Goal: Information Seeking & Learning: Learn about a topic

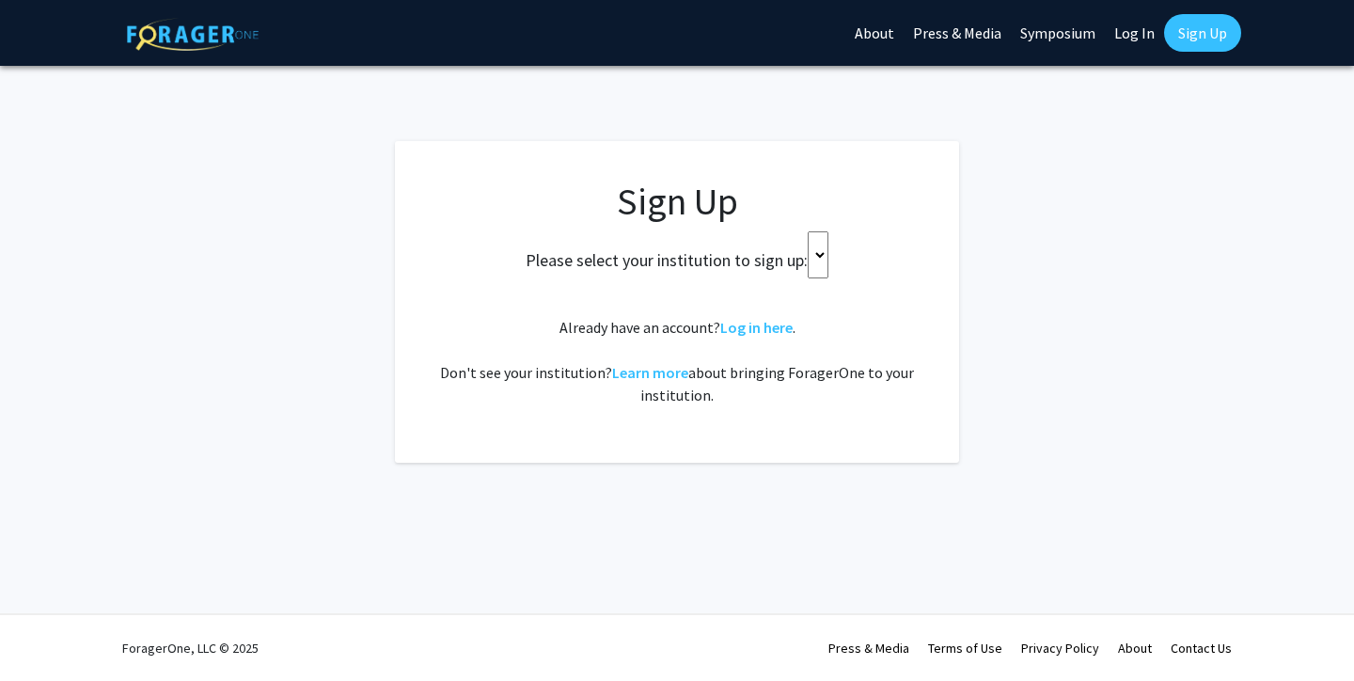
click at [818, 261] on select at bounding box center [817, 254] width 21 height 47
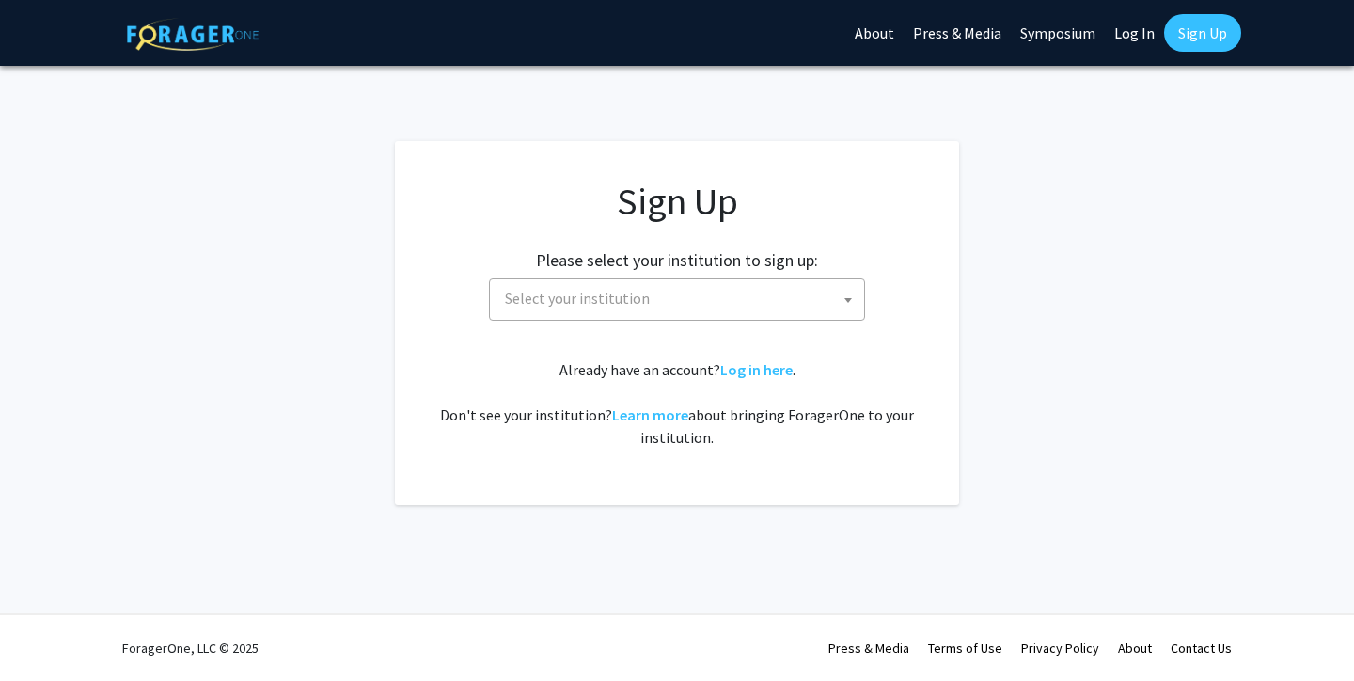
click at [731, 292] on span "Select your institution" at bounding box center [680, 298] width 367 height 39
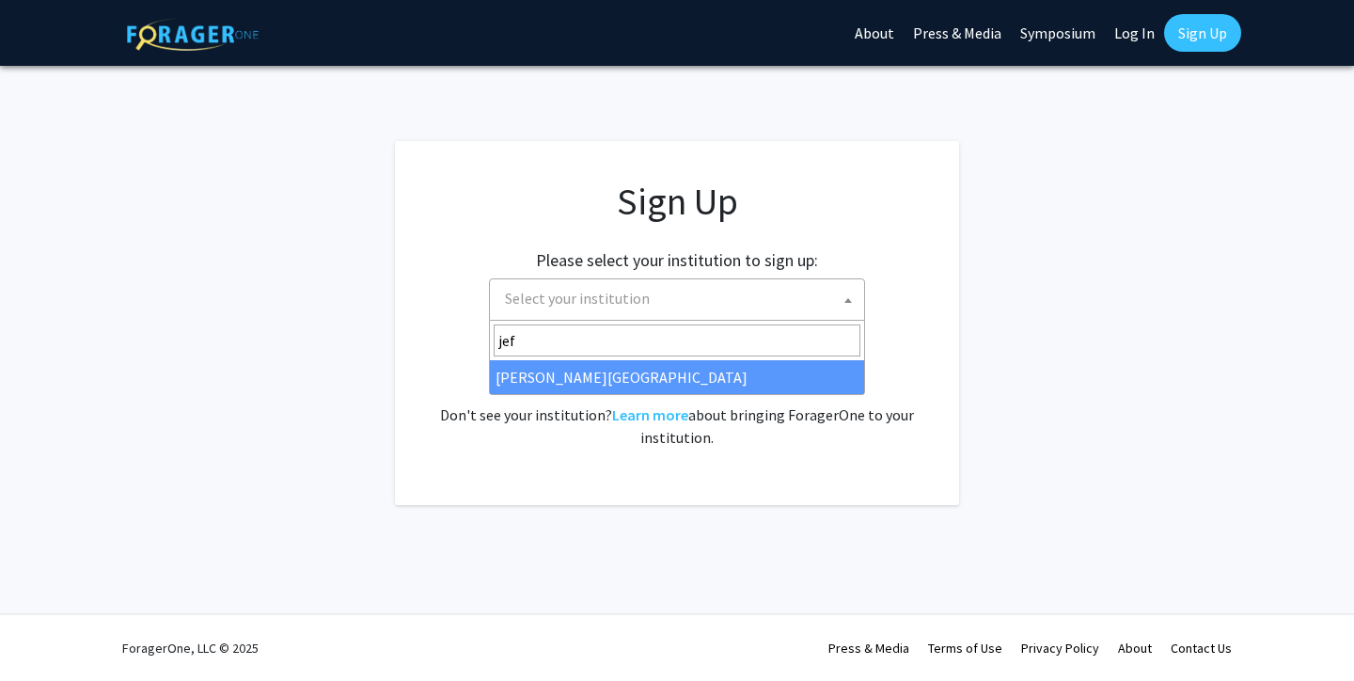
type input "jef"
select select "24"
type input "jeff"
select select "24"
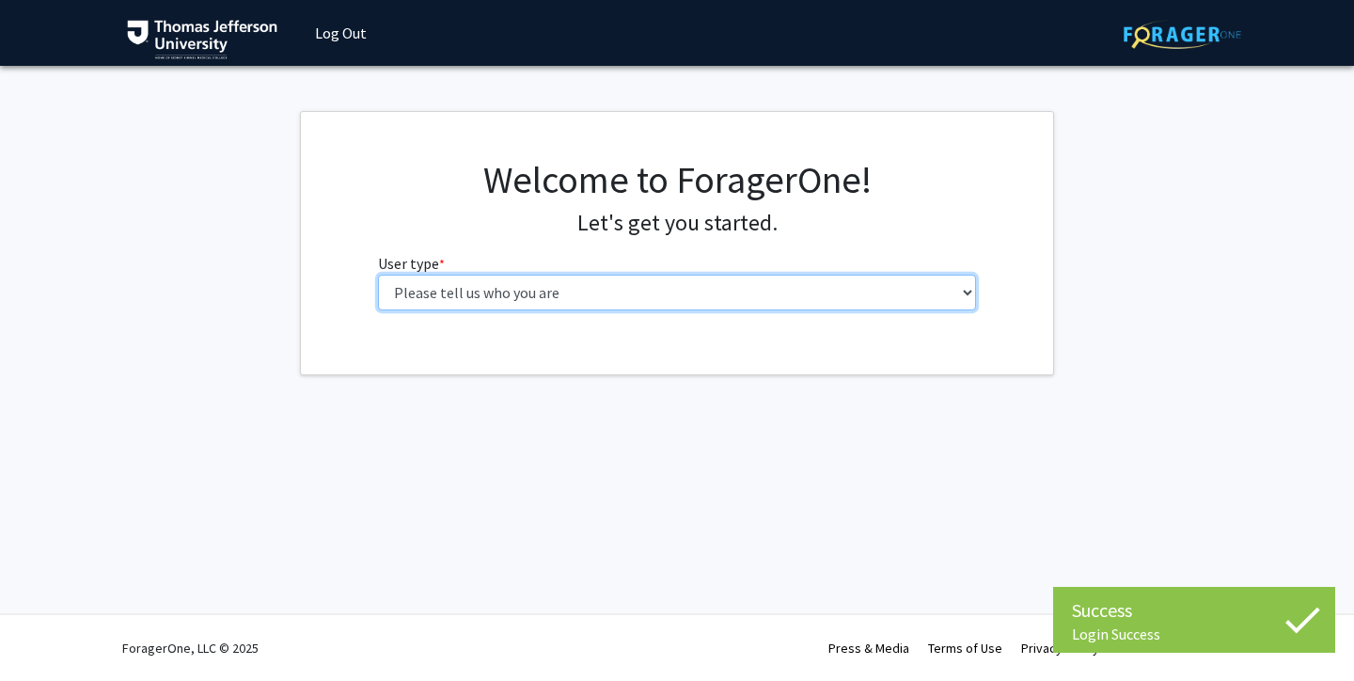
click at [743, 304] on select "Please tell us who you are Undergraduate Student Master's Student Doctoral Cand…" at bounding box center [677, 292] width 599 height 36
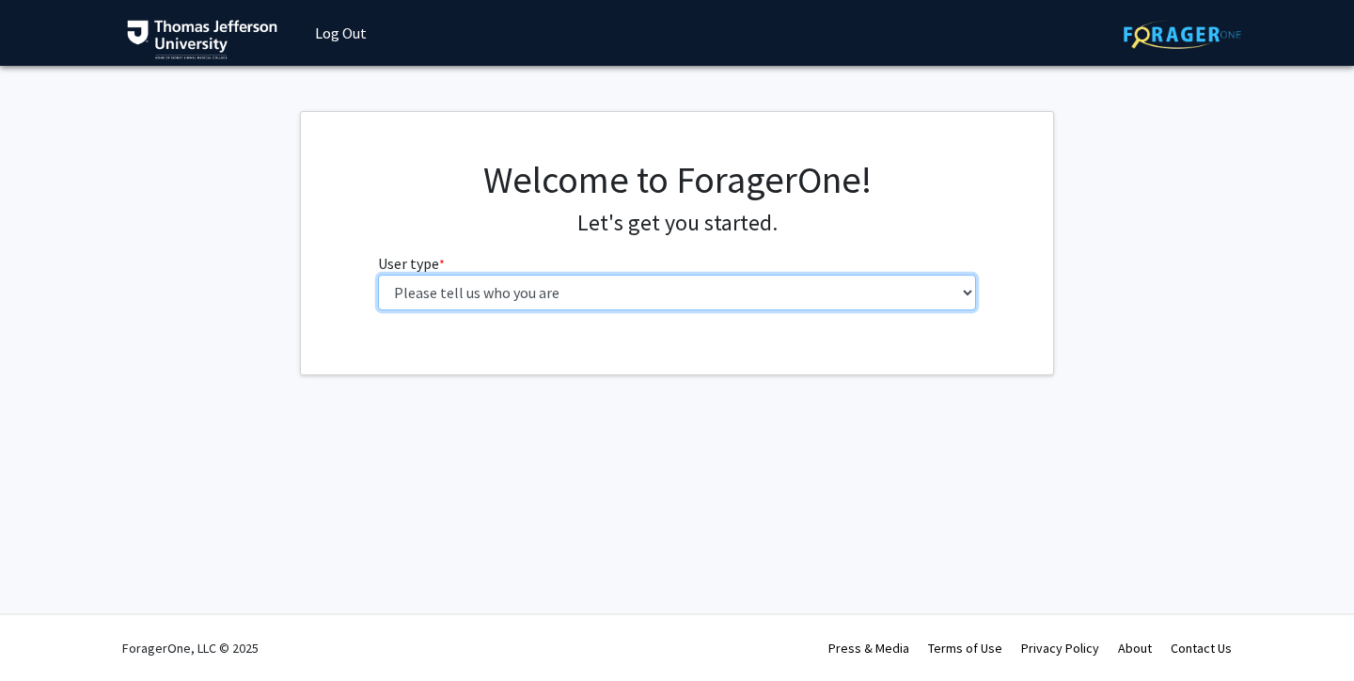
select select "3: doc"
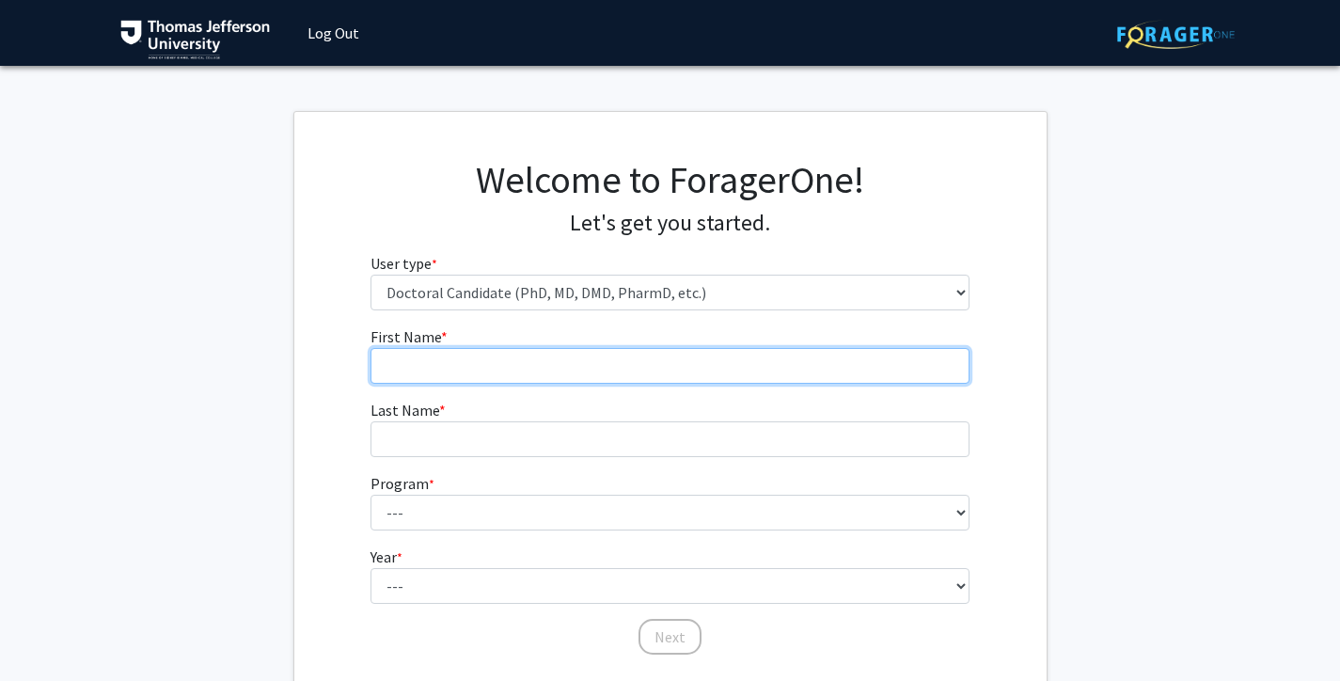
click at [665, 353] on input "First Name * required" at bounding box center [669, 366] width 599 height 36
type input "Hannah"
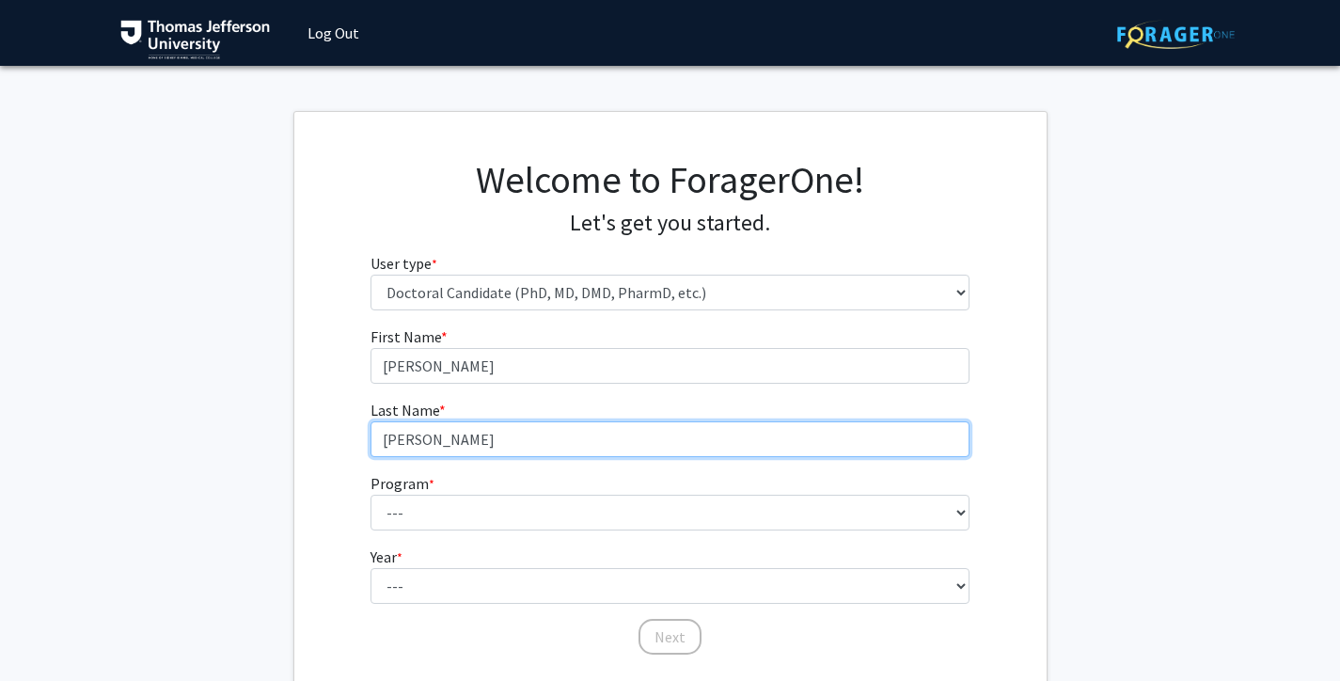
type input "Rosenblatt"
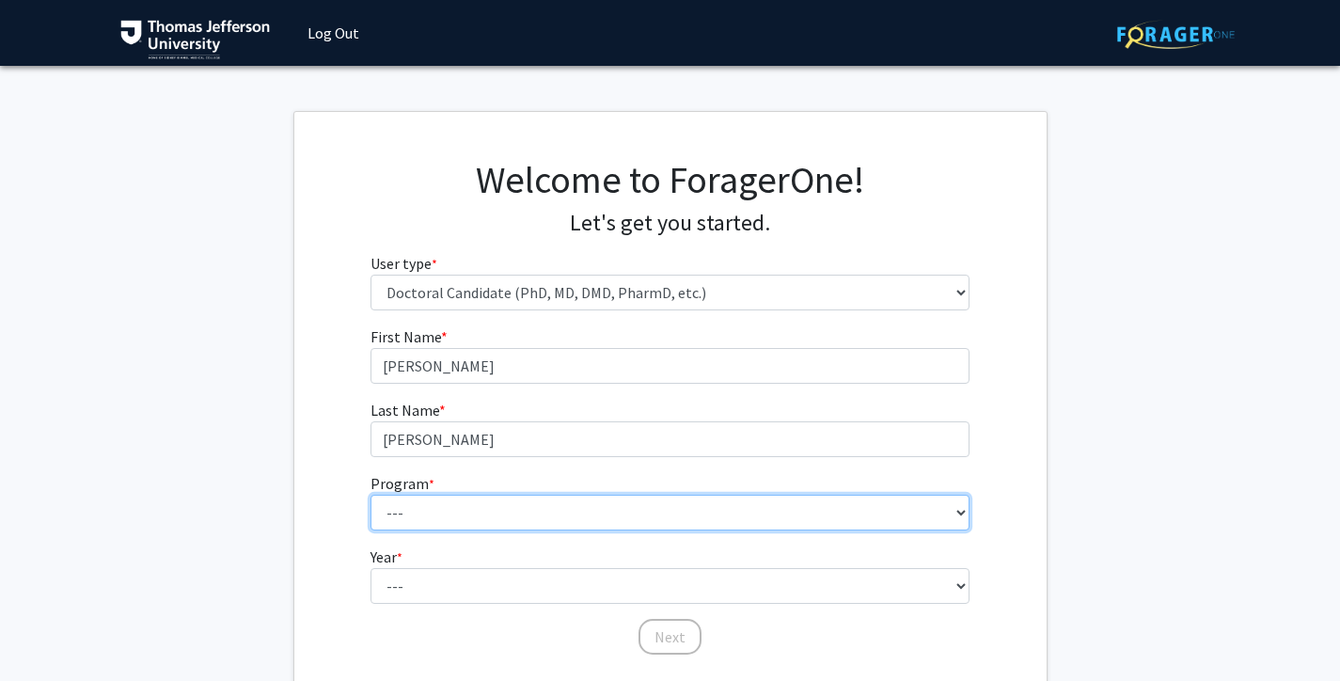
click at [655, 507] on select "--- Accelerated 3+3 BS in Health Sciences/Doctor of Occupational Therapy Accele…" at bounding box center [669, 512] width 599 height 36
select select "35: 815"
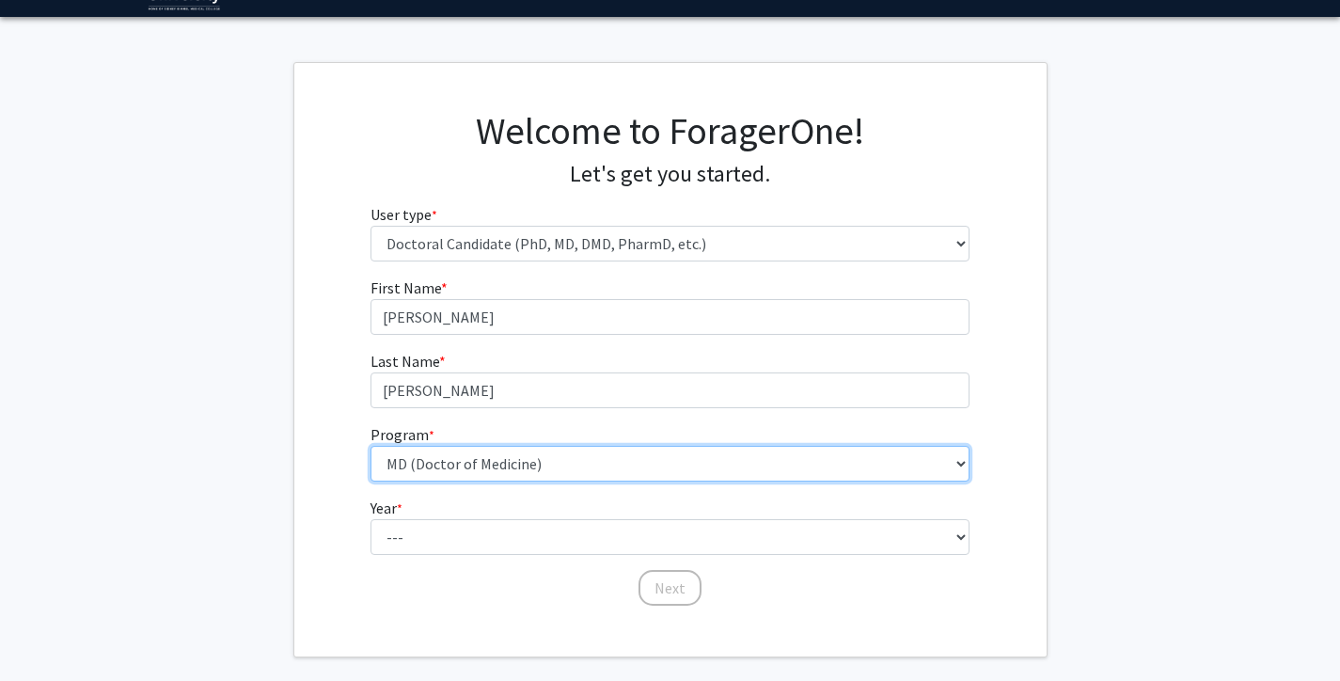
scroll to position [50, 0]
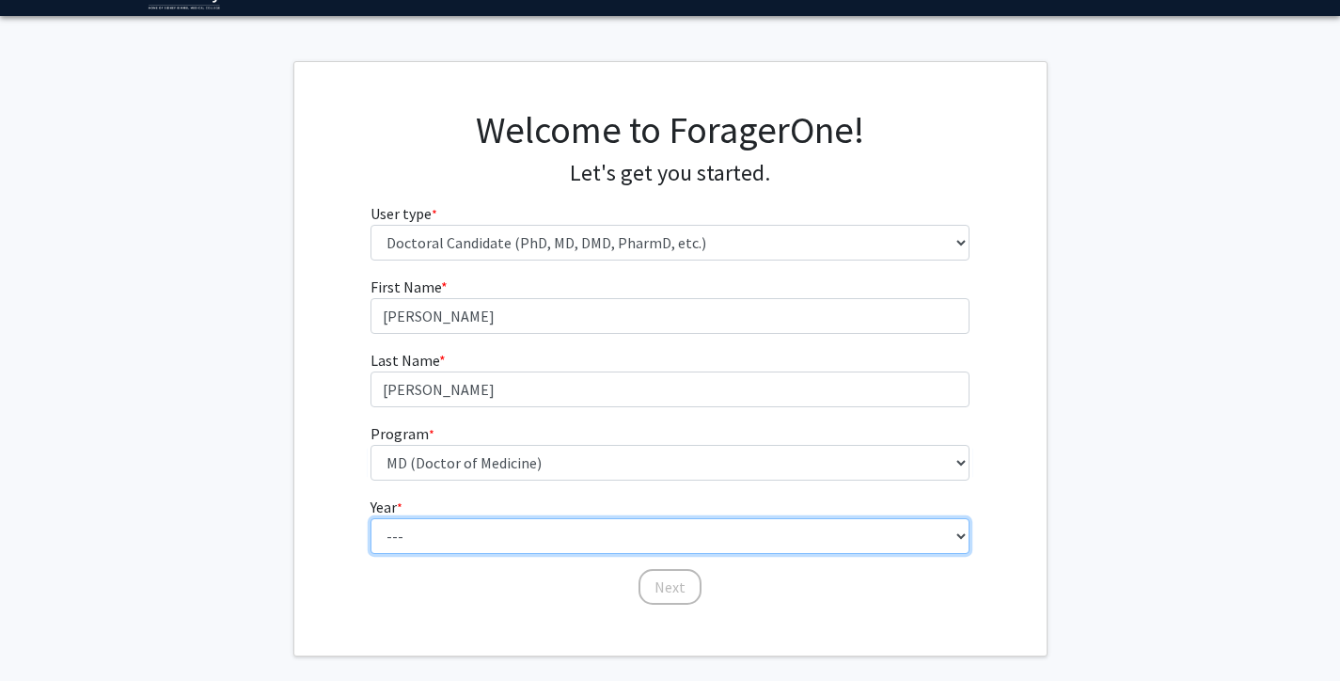
click at [470, 541] on select "--- First Year Second Year Third Year Fourth Year Fifth Year Sixth Year Seventh…" at bounding box center [669, 536] width 599 height 36
select select "1: first_year"
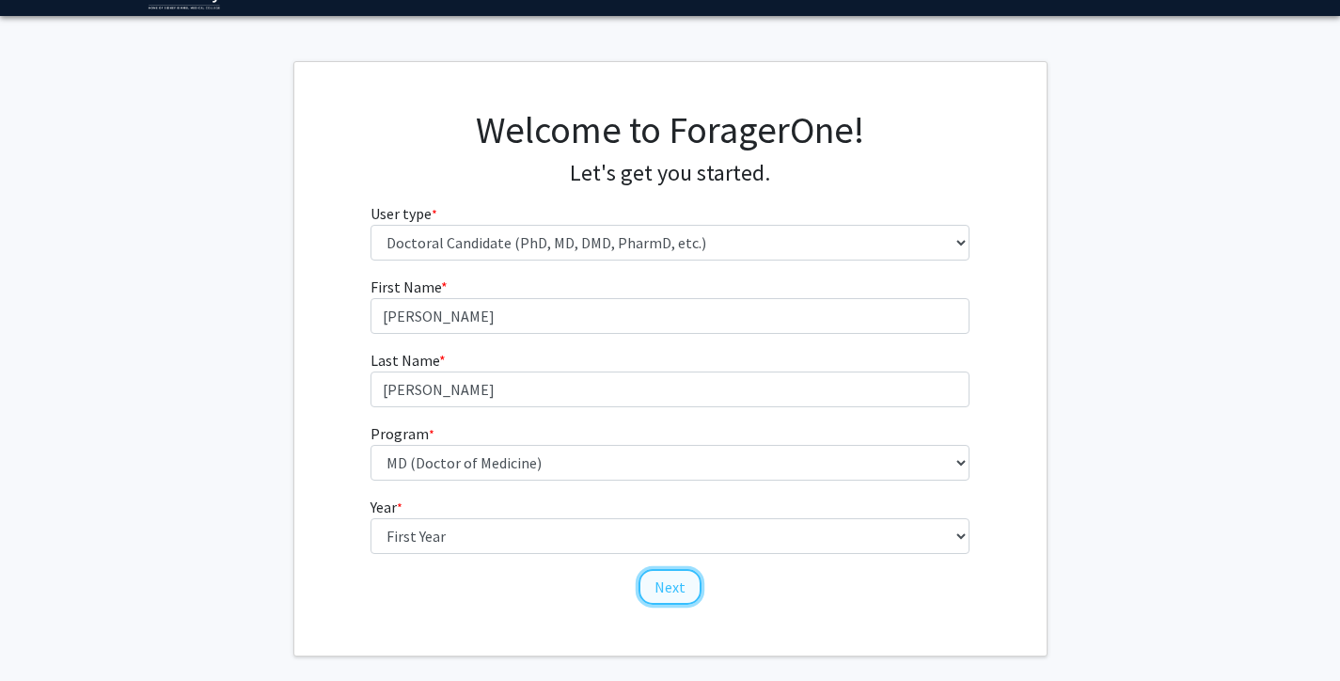
click at [688, 591] on button "Next" at bounding box center [669, 587] width 63 height 36
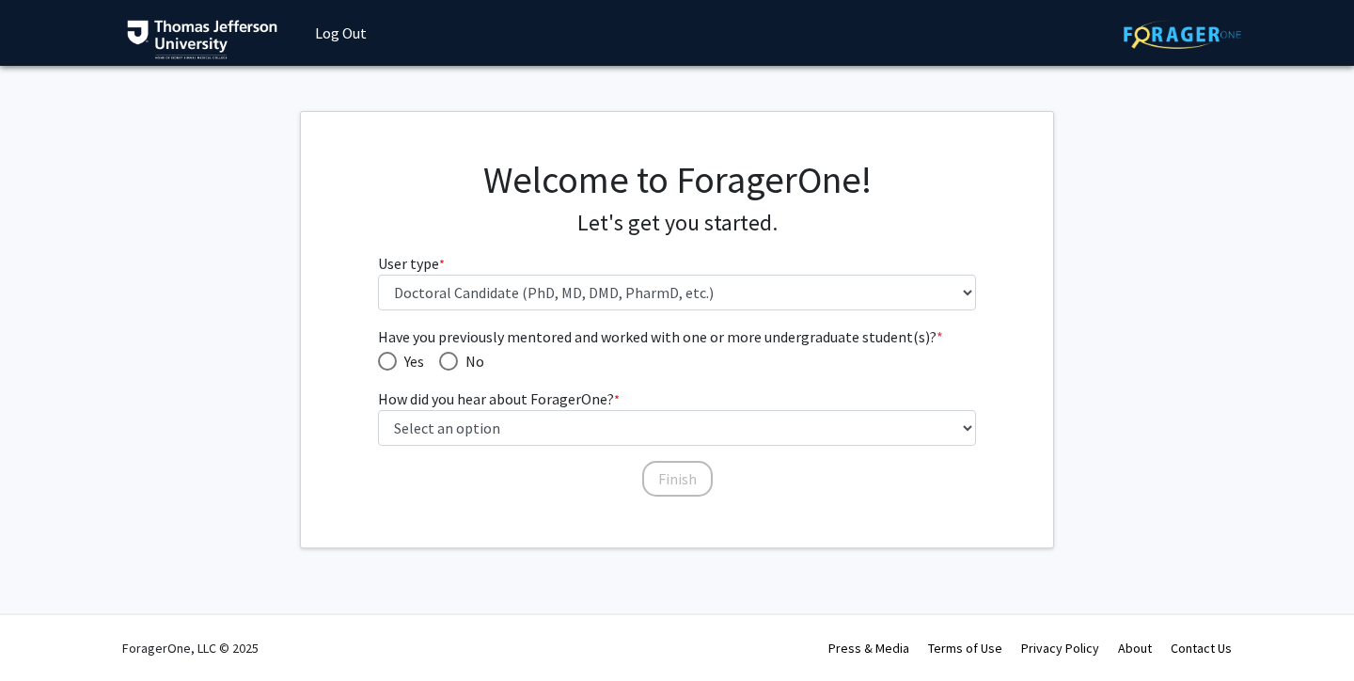
click at [462, 358] on span "No" at bounding box center [471, 361] width 26 height 23
click at [458, 358] on input "No" at bounding box center [448, 361] width 19 height 19
radio input "true"
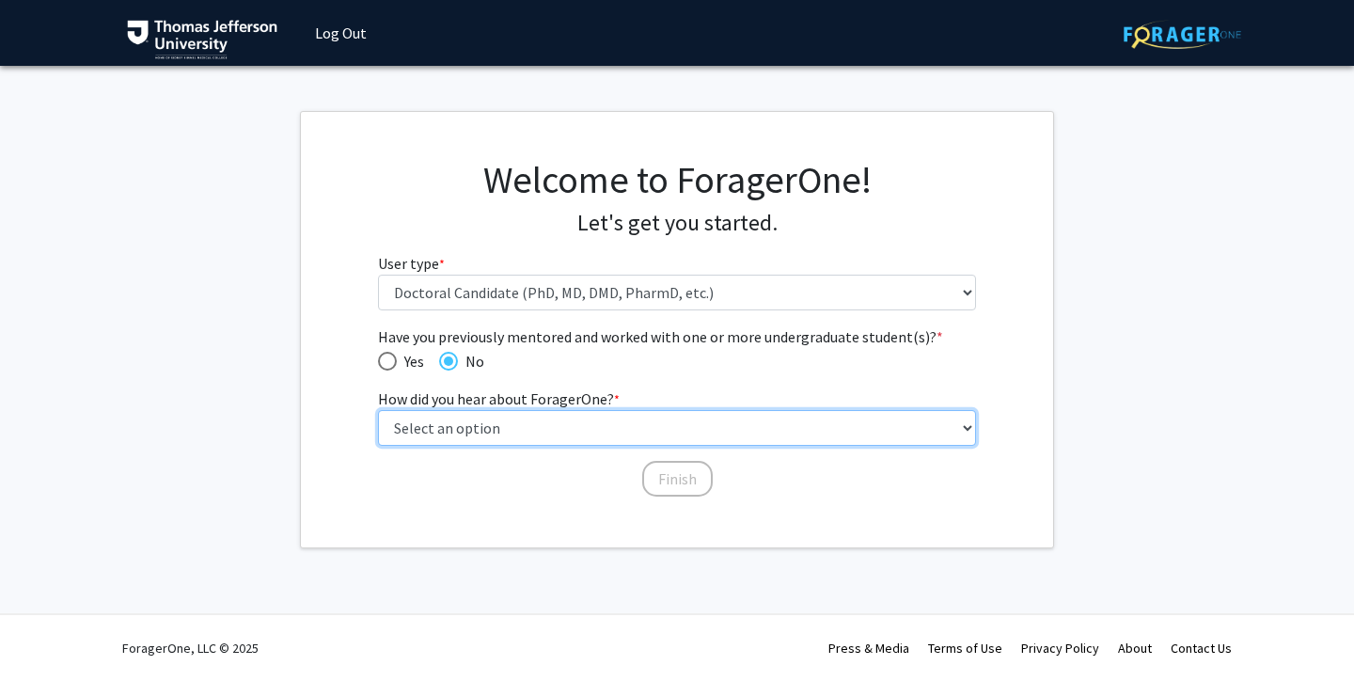
click at [697, 439] on select "Select an option Peer/student recommendation Faculty/staff recommendation Unive…" at bounding box center [677, 428] width 599 height 36
select select "2: faculty_recommendation"
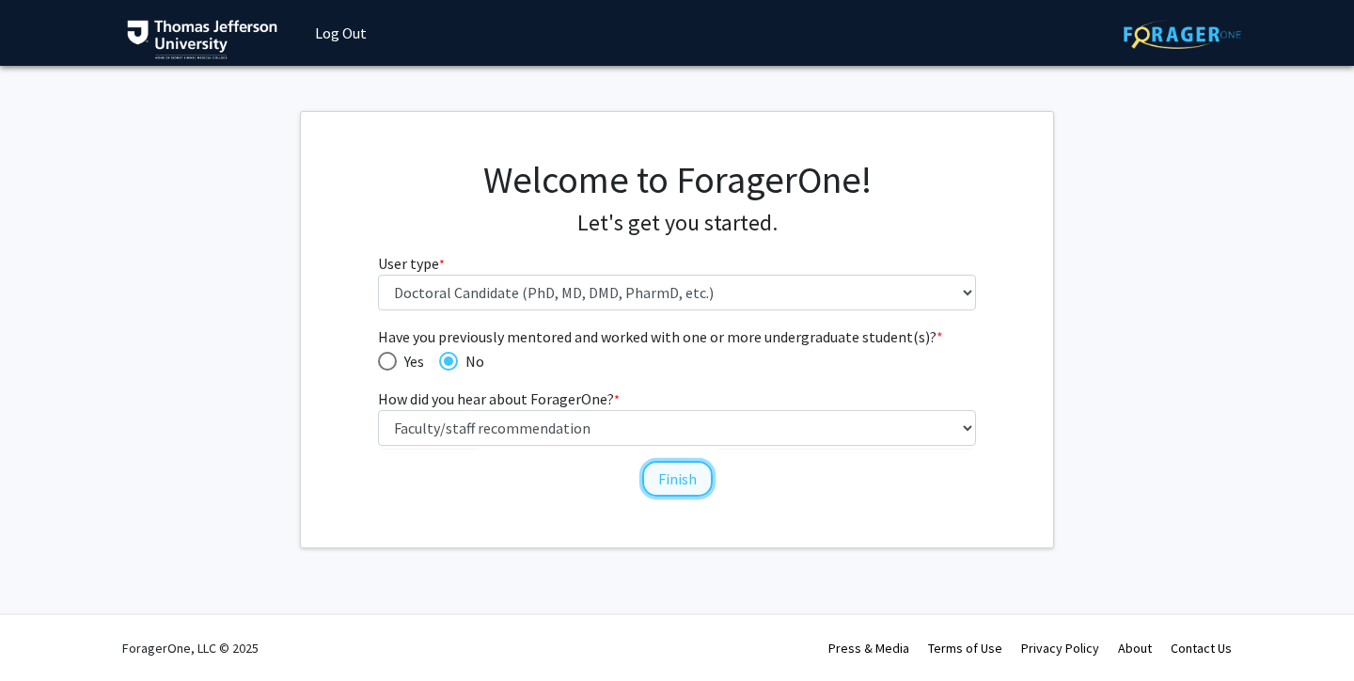
click at [691, 485] on button "Finish" at bounding box center [677, 479] width 71 height 36
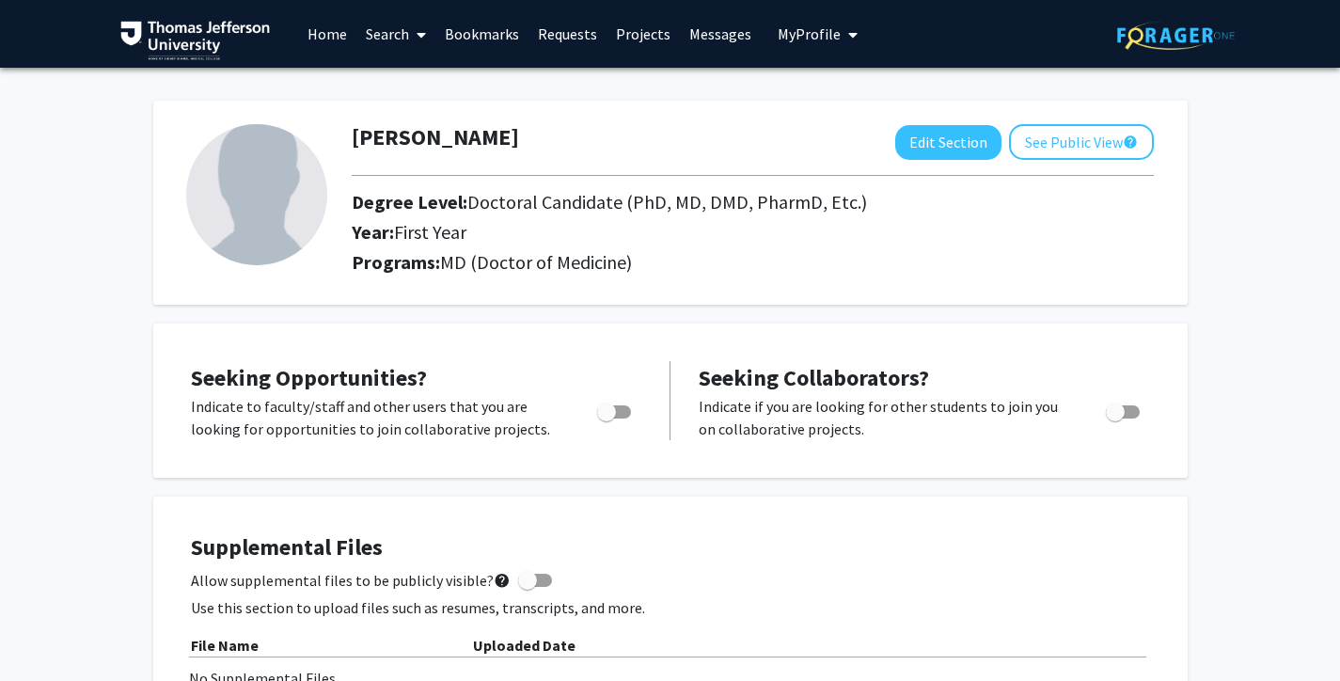
click at [407, 35] on link "Search" at bounding box center [395, 34] width 79 height 66
click at [331, 46] on link "Home" at bounding box center [327, 34] width 58 height 66
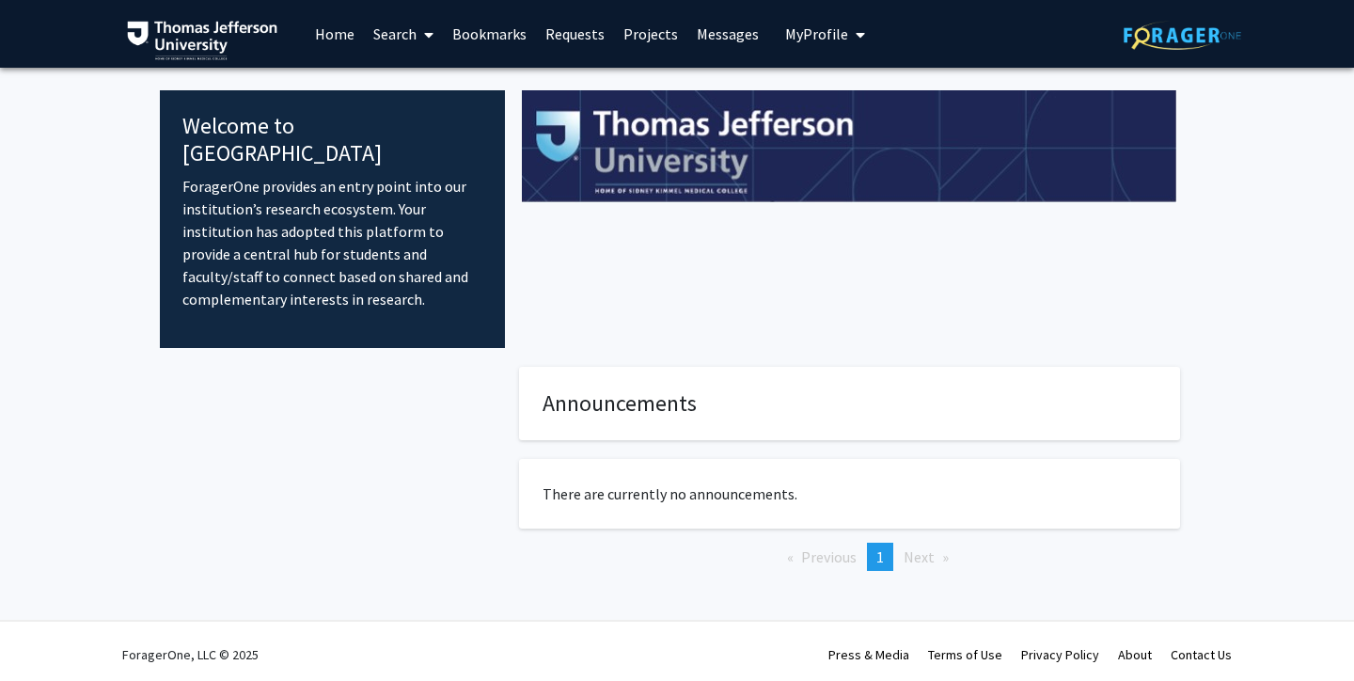
click at [404, 39] on link "Search" at bounding box center [403, 34] width 79 height 66
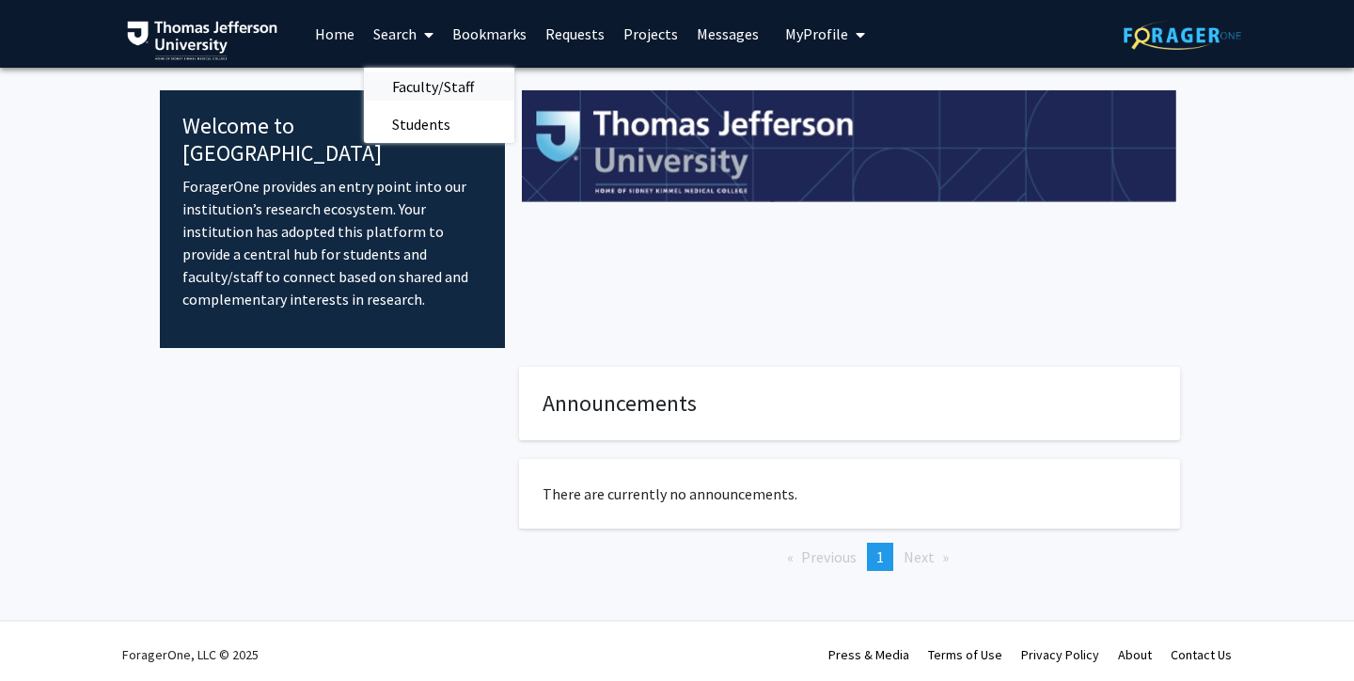
click at [421, 78] on span "Faculty/Staff" at bounding box center [433, 87] width 138 height 38
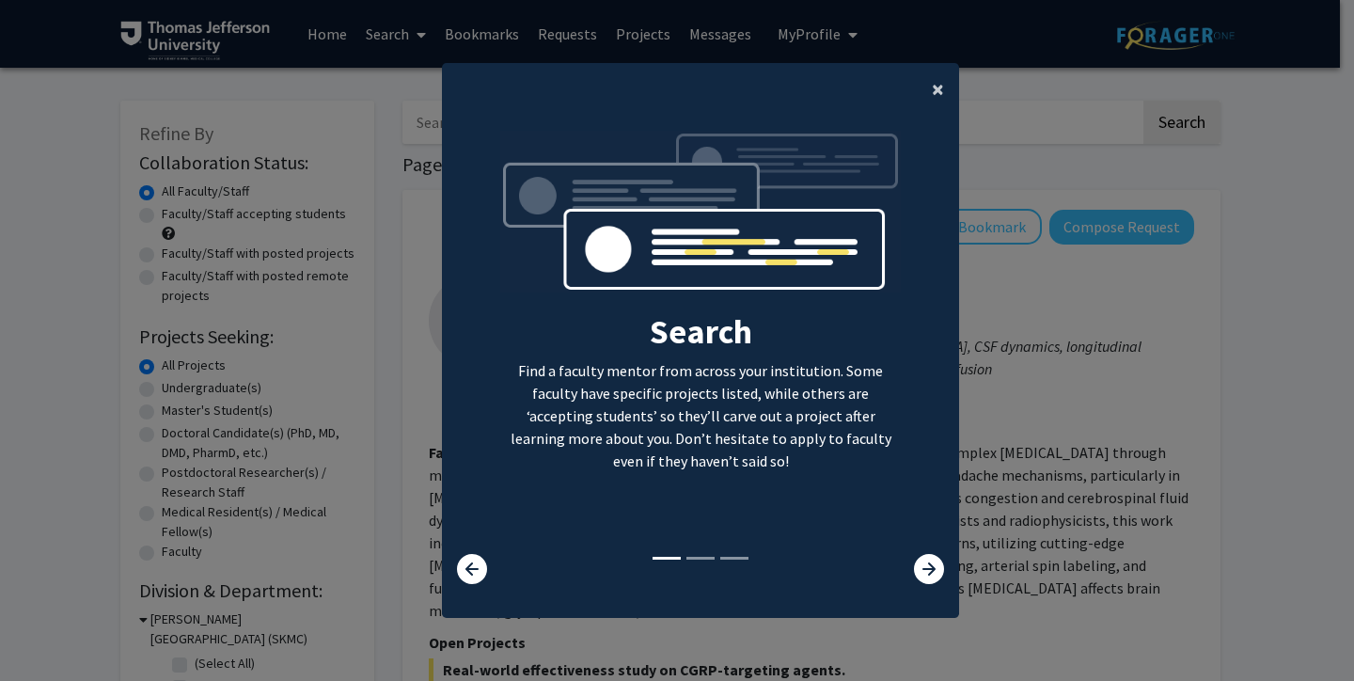
click at [932, 91] on span "×" at bounding box center [938, 88] width 12 height 29
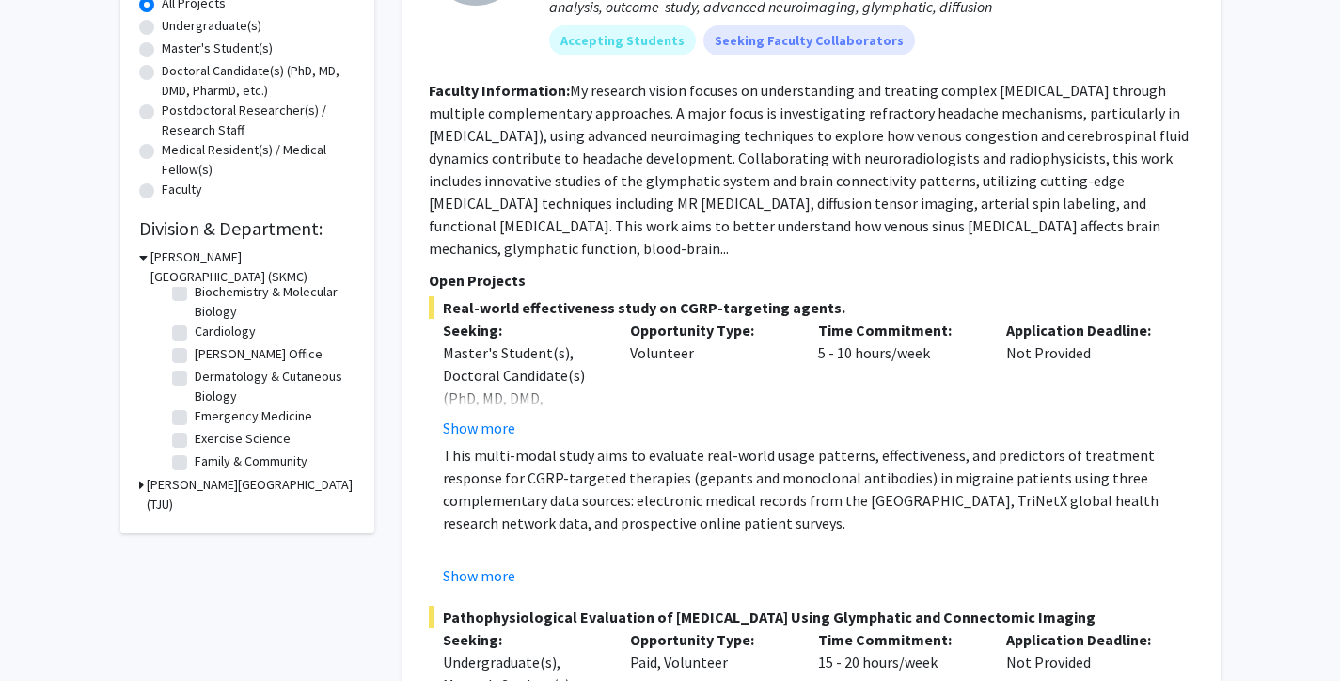
scroll to position [73, 0]
click at [195, 435] on label "Exercise Science" at bounding box center [243, 437] width 96 height 20
click at [195, 435] on input "Exercise Science" at bounding box center [201, 433] width 12 height 12
checkbox input "true"
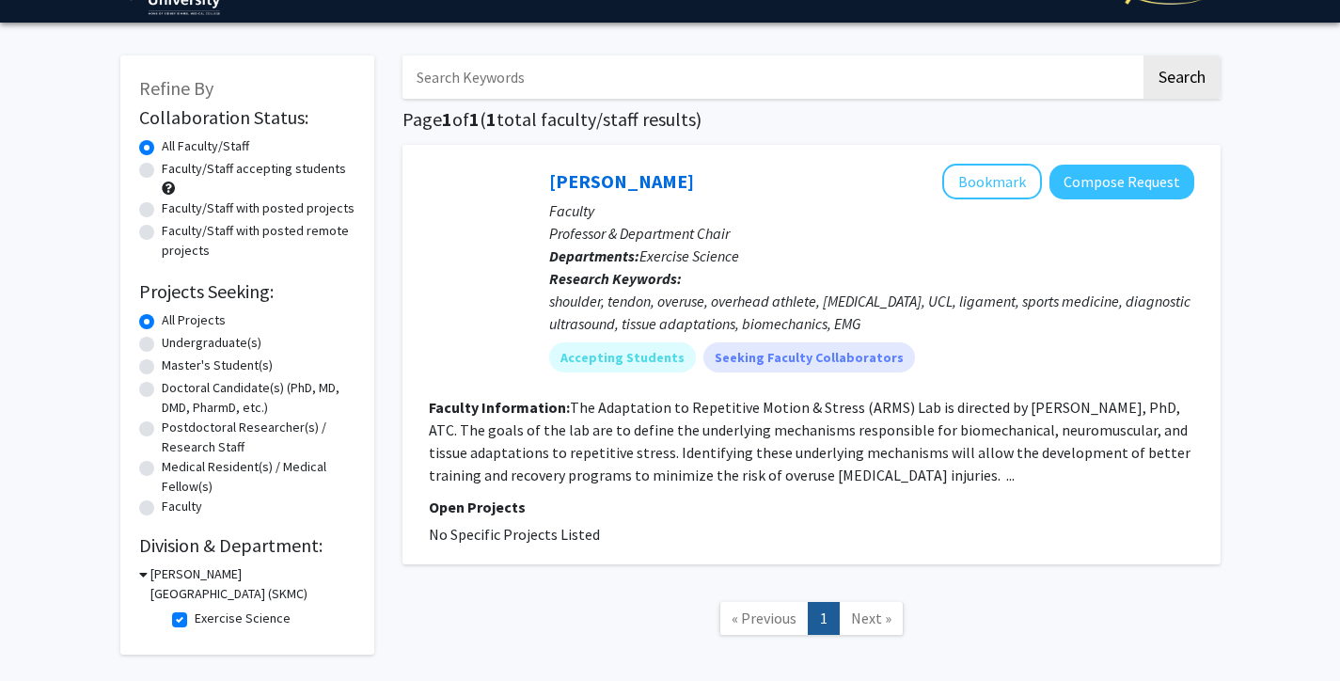
scroll to position [136, 0]
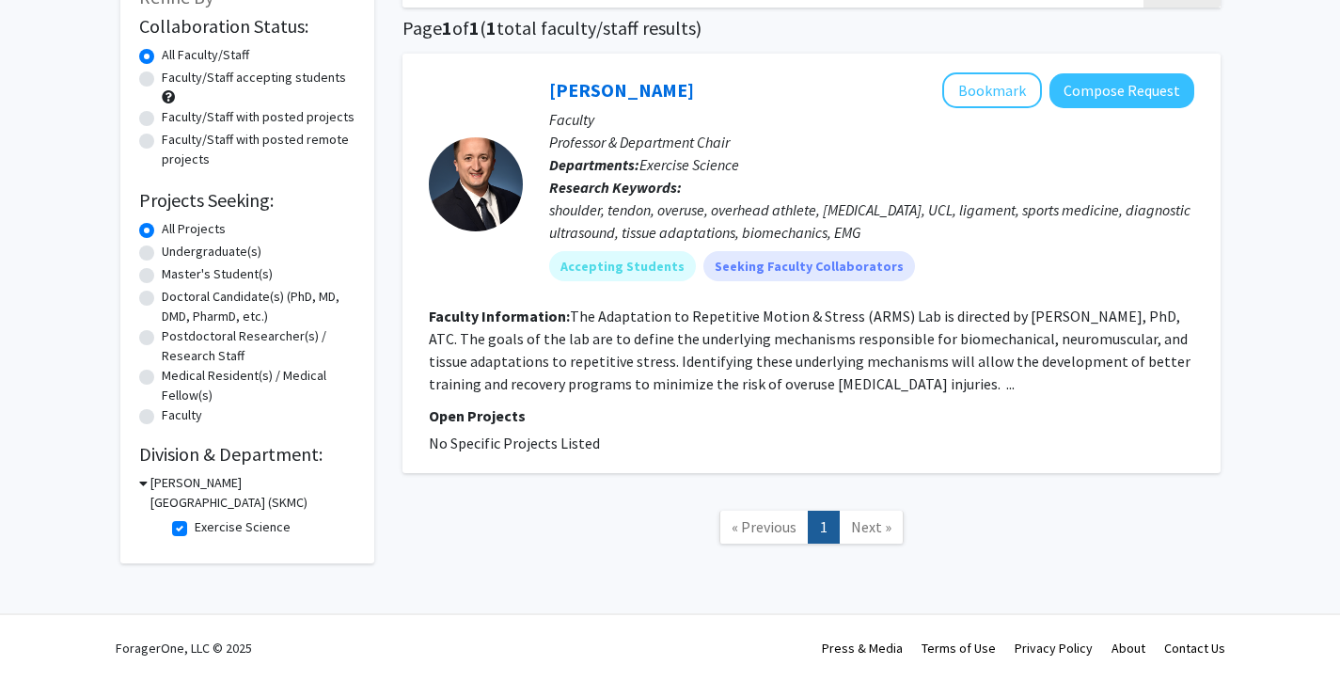
click at [195, 532] on label "Exercise Science" at bounding box center [243, 527] width 96 height 20
click at [195, 529] on input "Exercise Science" at bounding box center [201, 523] width 12 height 12
checkbox input "false"
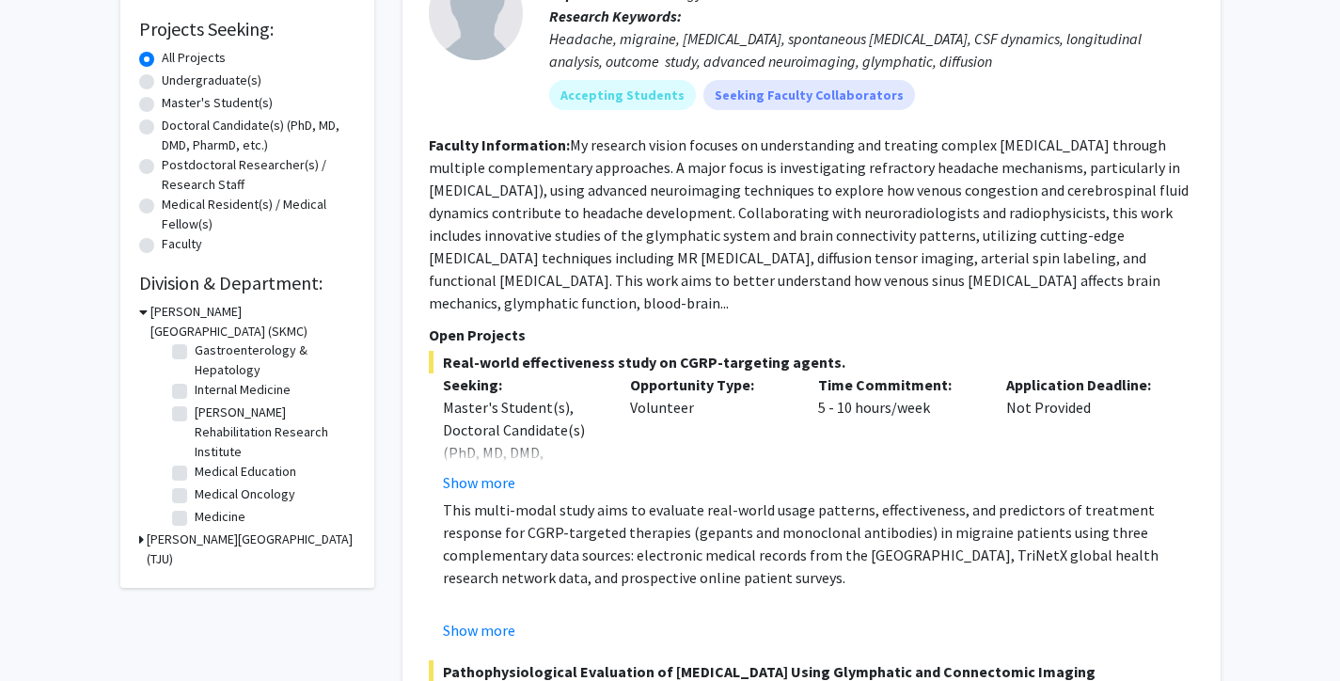
scroll to position [275, 0]
click at [195, 418] on label "Jefferson Moss Rehabilitation Research Institute" at bounding box center [273, 432] width 156 height 59
click at [195, 415] on input "Jefferson Moss Rehabilitation Research Institute" at bounding box center [201, 409] width 12 height 12
checkbox input "true"
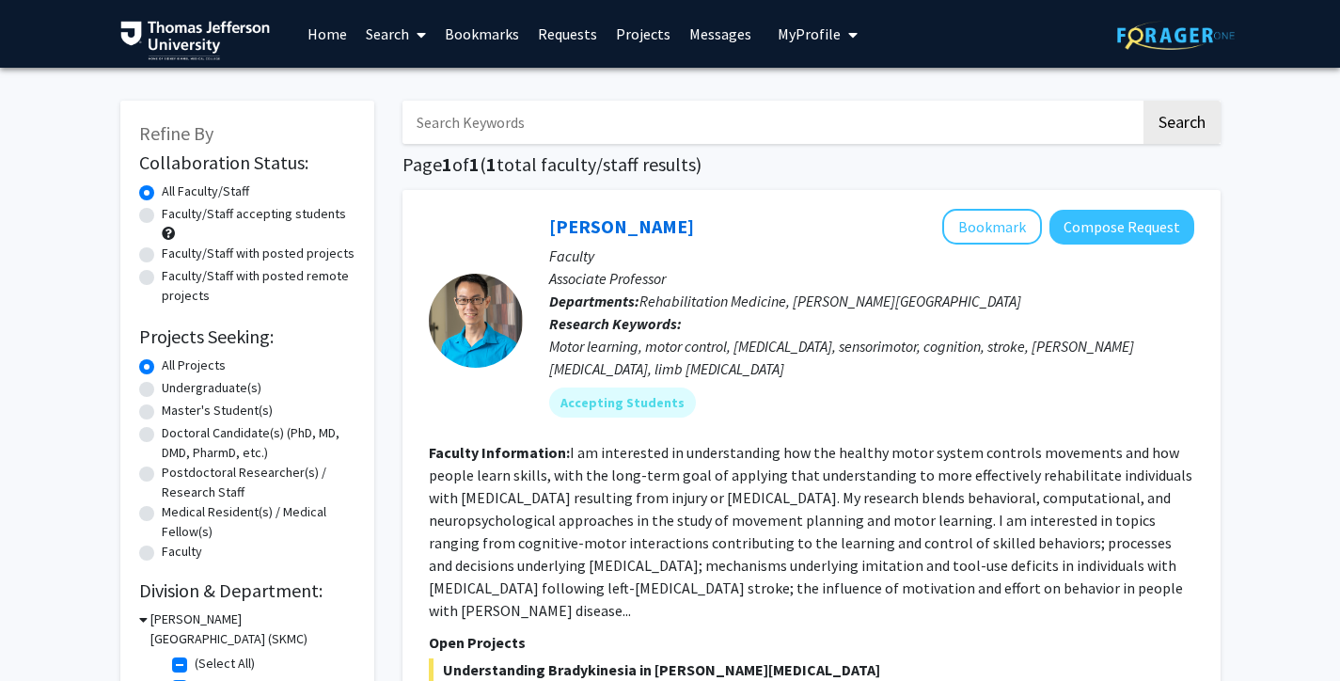
scroll to position [66, 0]
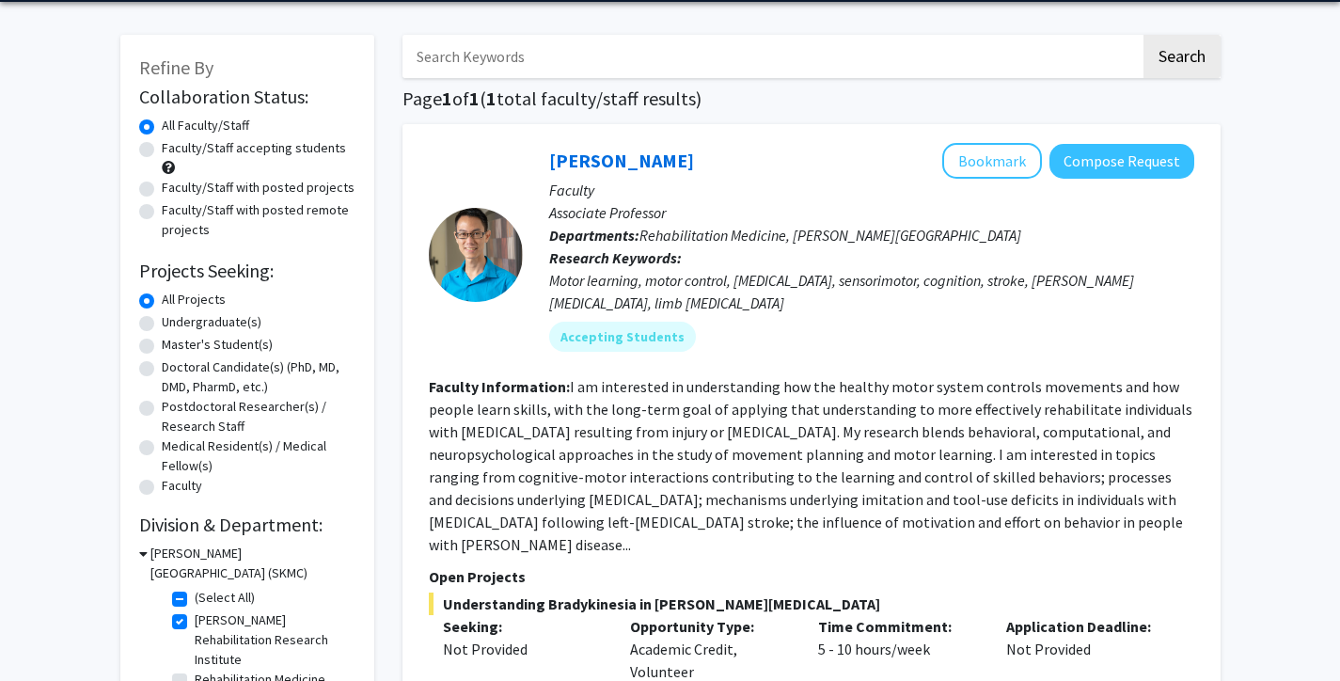
click at [195, 623] on label "Jefferson Moss Rehabilitation Research Institute" at bounding box center [273, 639] width 156 height 59
click at [195, 622] on input "Jefferson Moss Rehabilitation Research Institute" at bounding box center [201, 616] width 12 height 12
checkbox input "false"
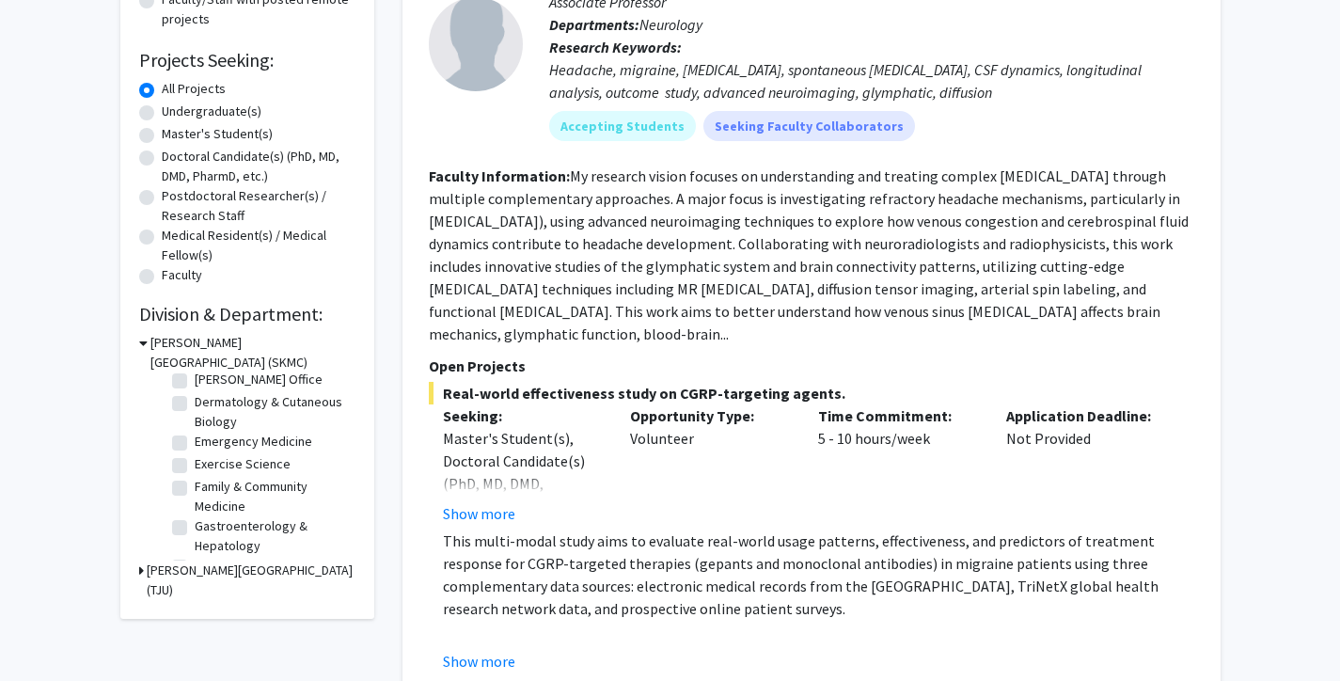
scroll to position [135, 0]
click at [195, 440] on label "Emergency Medicine" at bounding box center [254, 438] width 118 height 20
click at [195, 440] on input "Emergency Medicine" at bounding box center [201, 434] width 12 height 12
checkbox input "true"
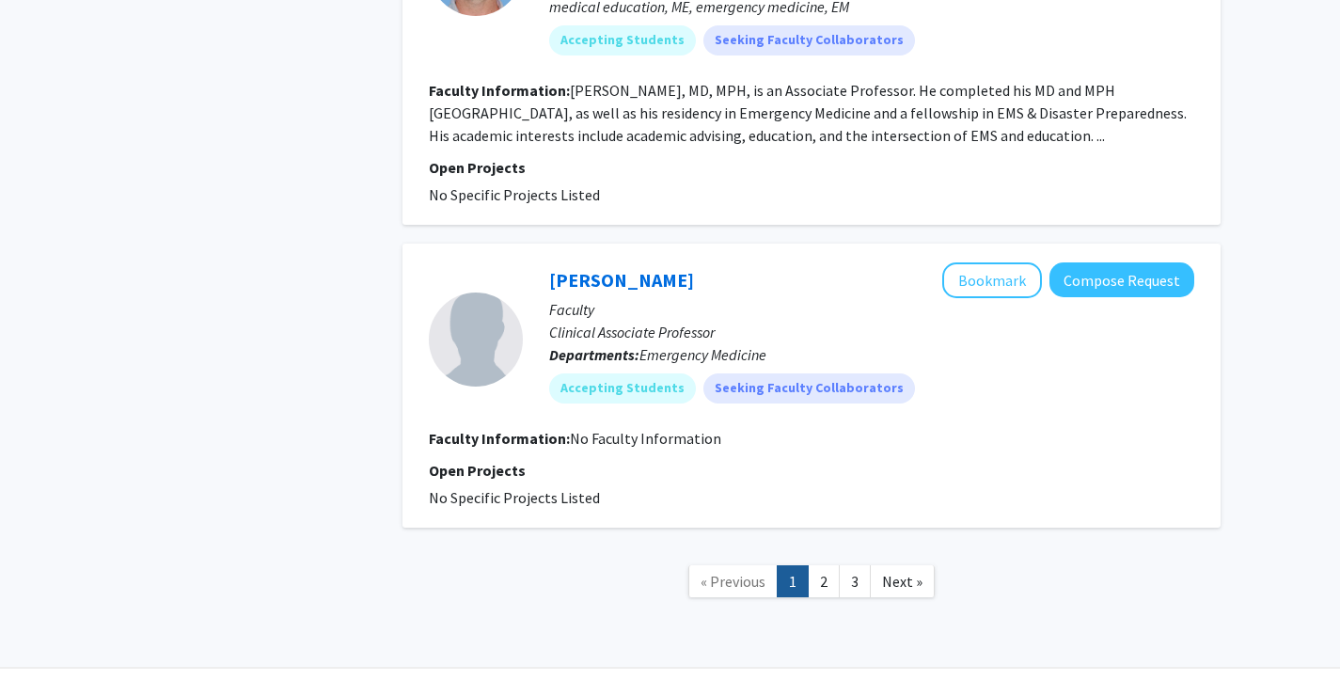
scroll to position [4603, 0]
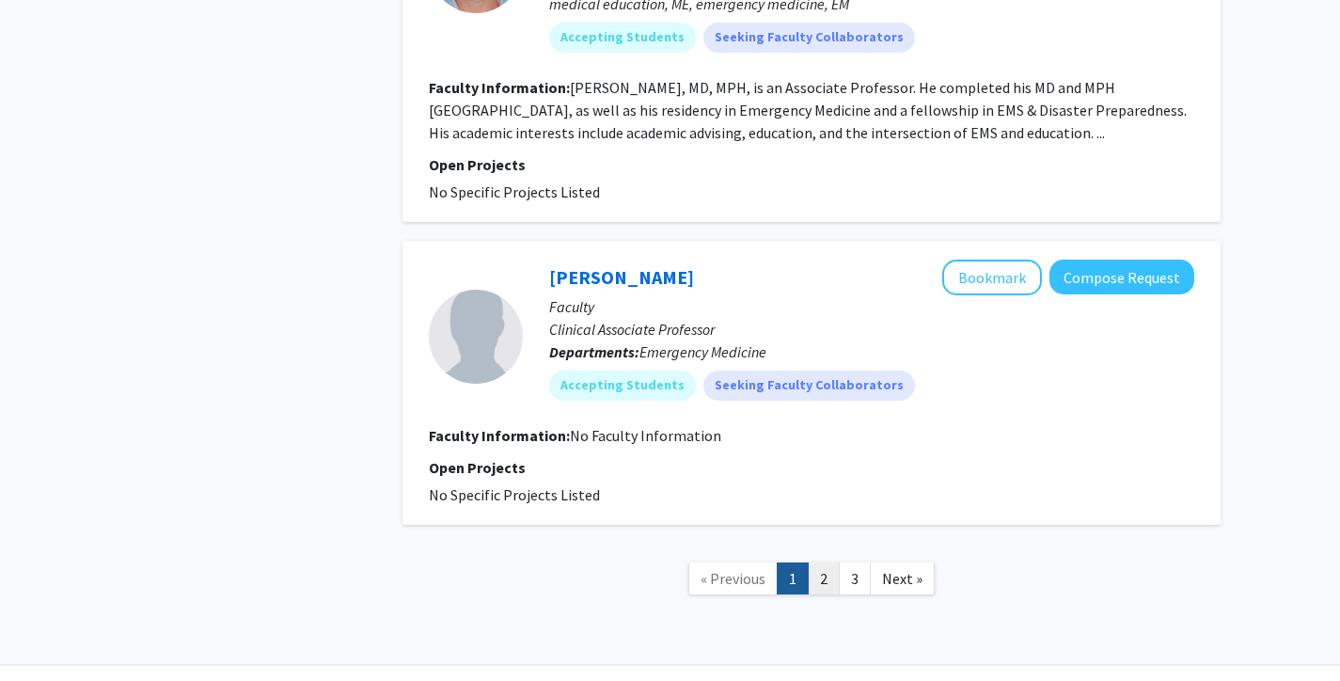
click at [821, 562] on link "2" at bounding box center [823, 578] width 32 height 33
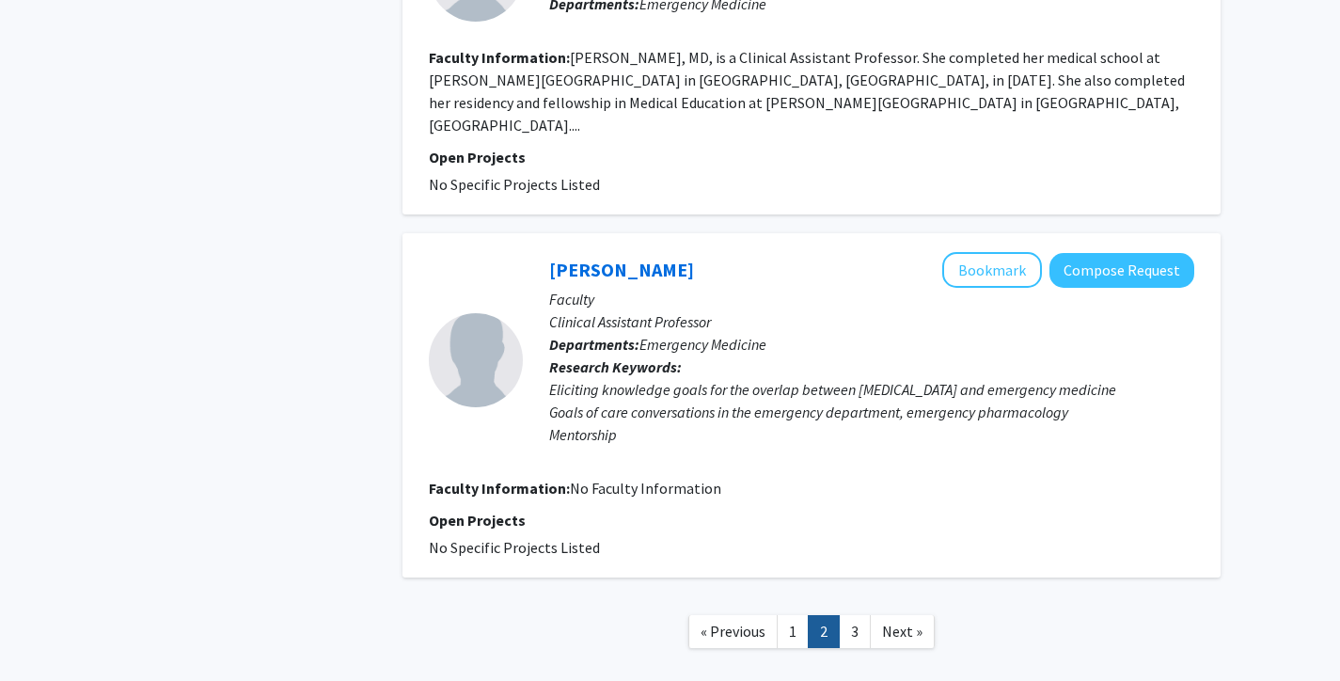
scroll to position [3376, 0]
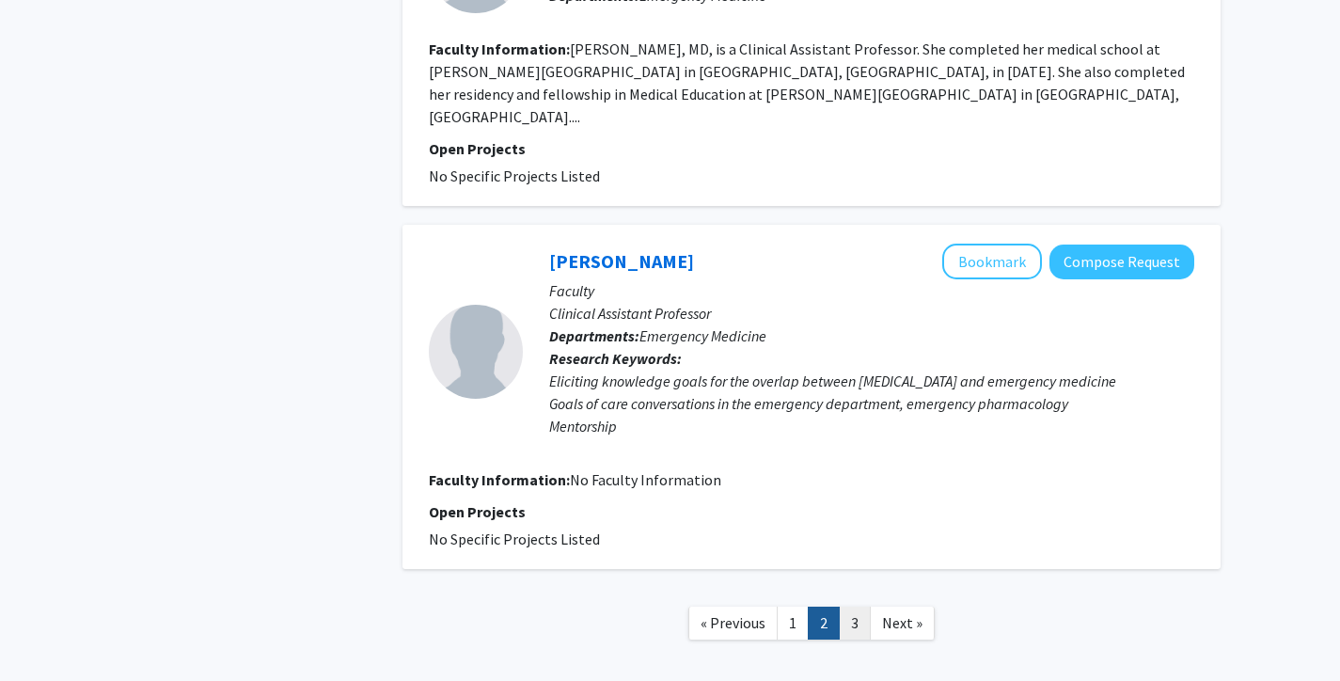
click at [846, 606] on link "3" at bounding box center [854, 622] width 32 height 33
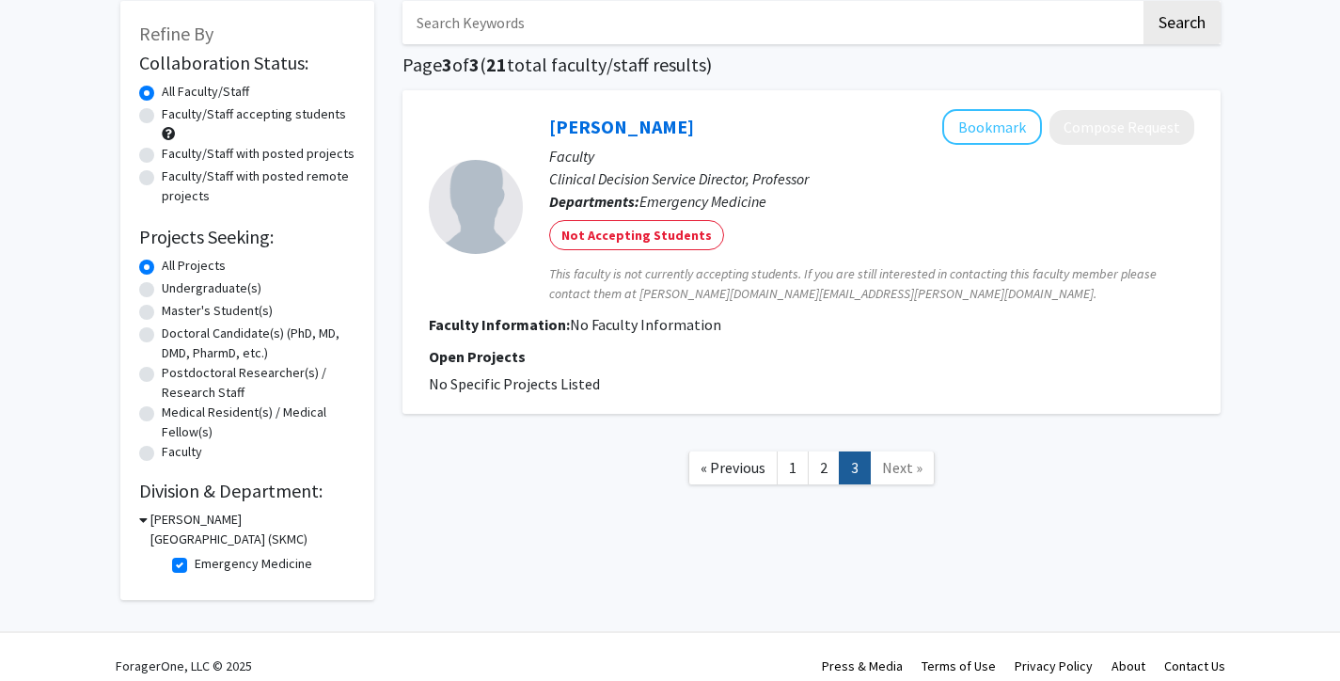
scroll to position [115, 0]
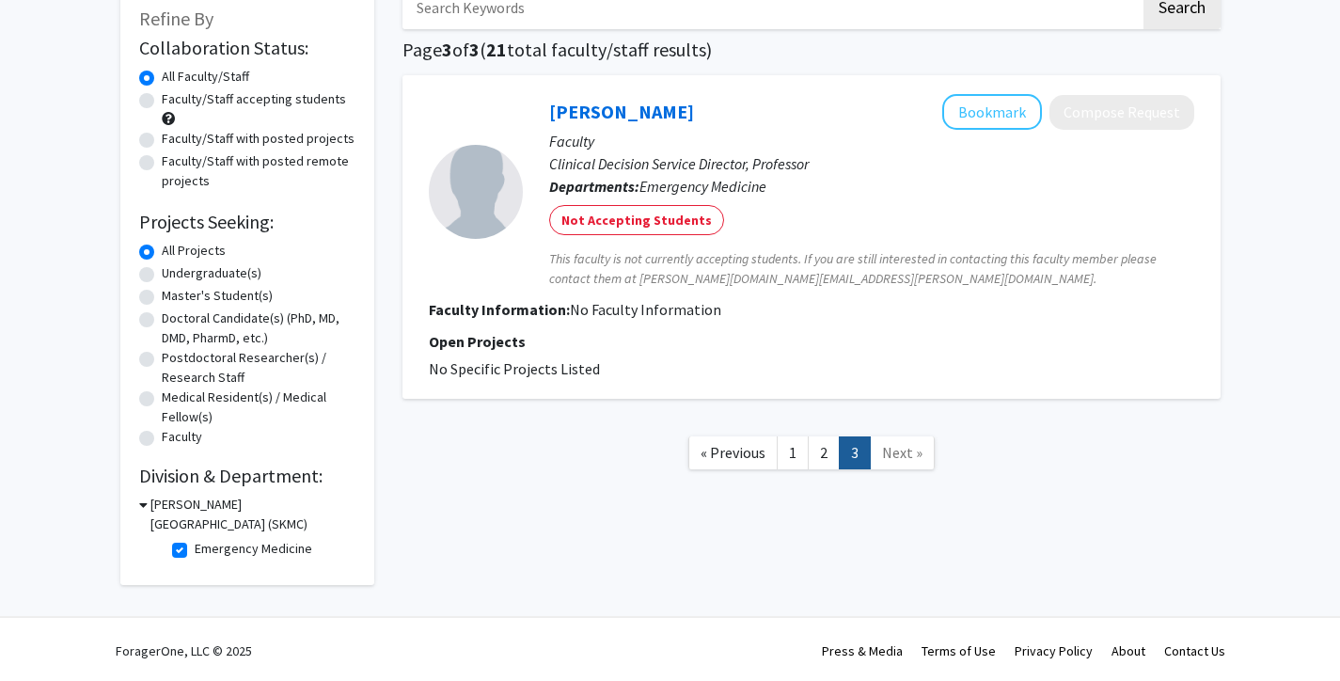
click at [195, 552] on label "Emergency Medicine" at bounding box center [254, 549] width 118 height 20
click at [195, 551] on input "Emergency Medicine" at bounding box center [201, 545] width 12 height 12
checkbox input "false"
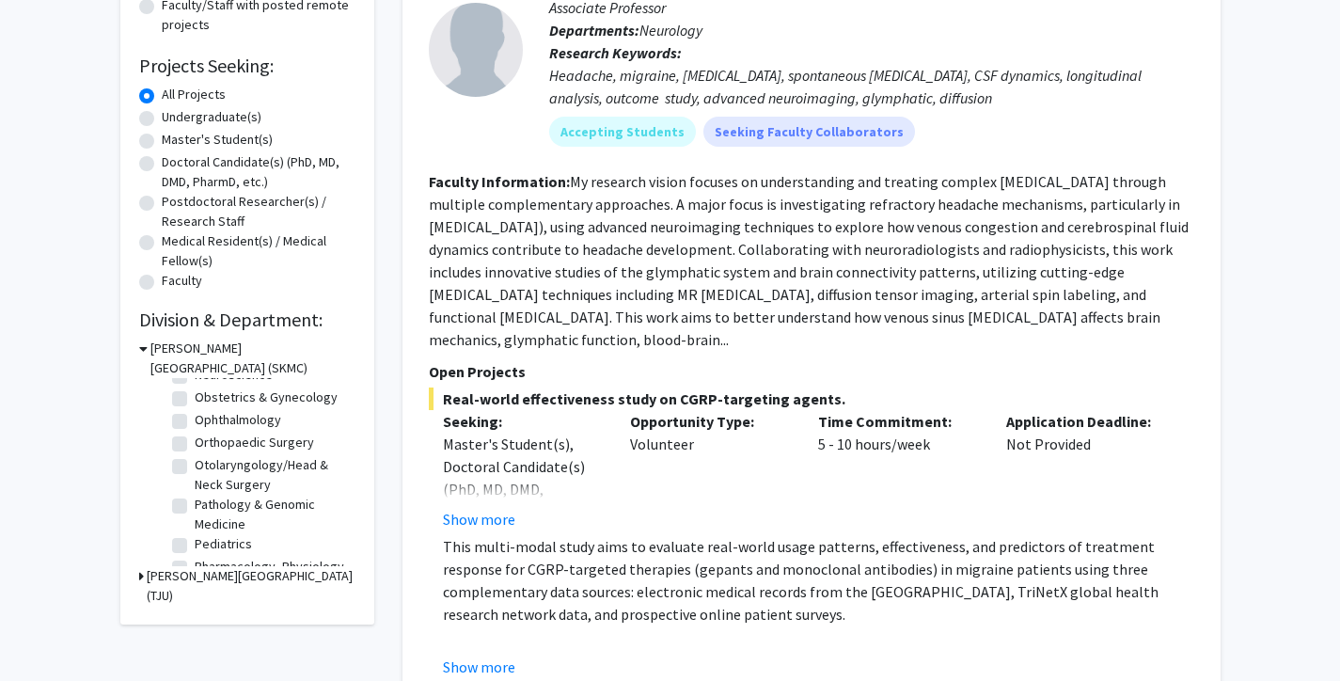
scroll to position [575, 0]
click at [139, 574] on icon at bounding box center [141, 576] width 5 height 20
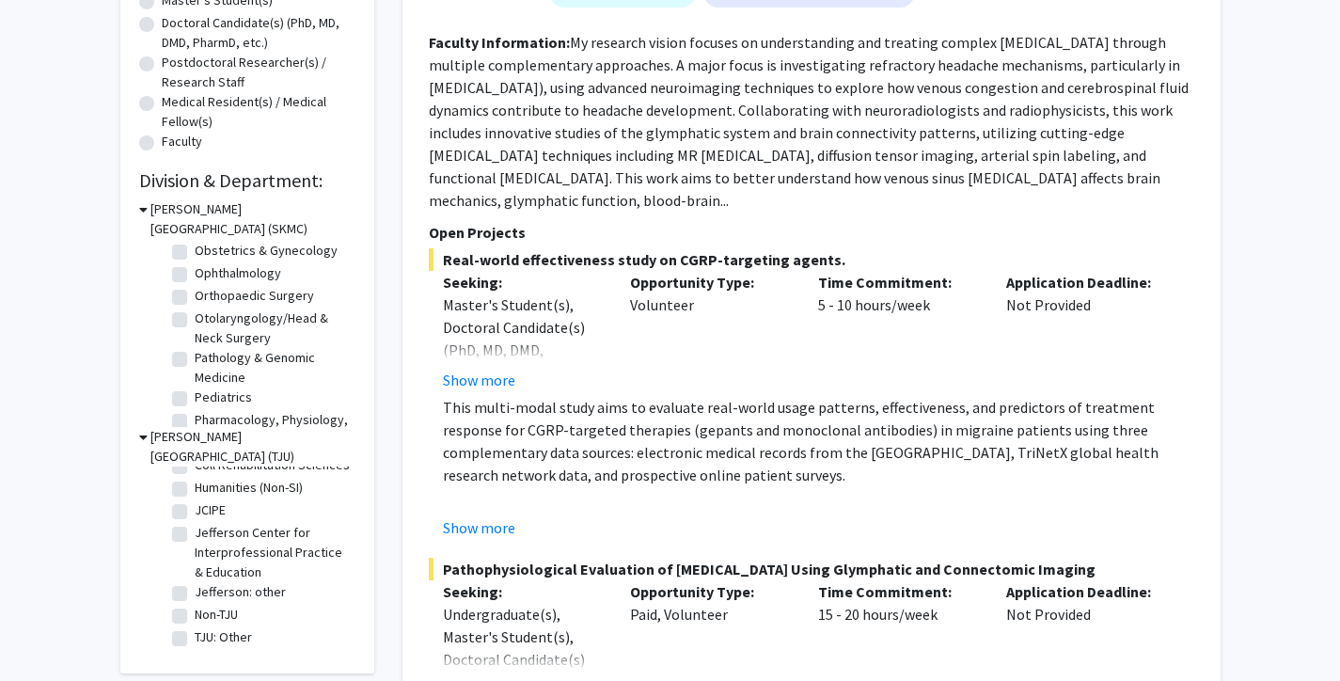
scroll to position [178, 0]
click at [137, 438] on div "Refine By Collaboration Status: Collaboration Status All Faculty/Staff Collabor…" at bounding box center [247, 182] width 254 height 982
click at [143, 438] on icon at bounding box center [143, 437] width 8 height 20
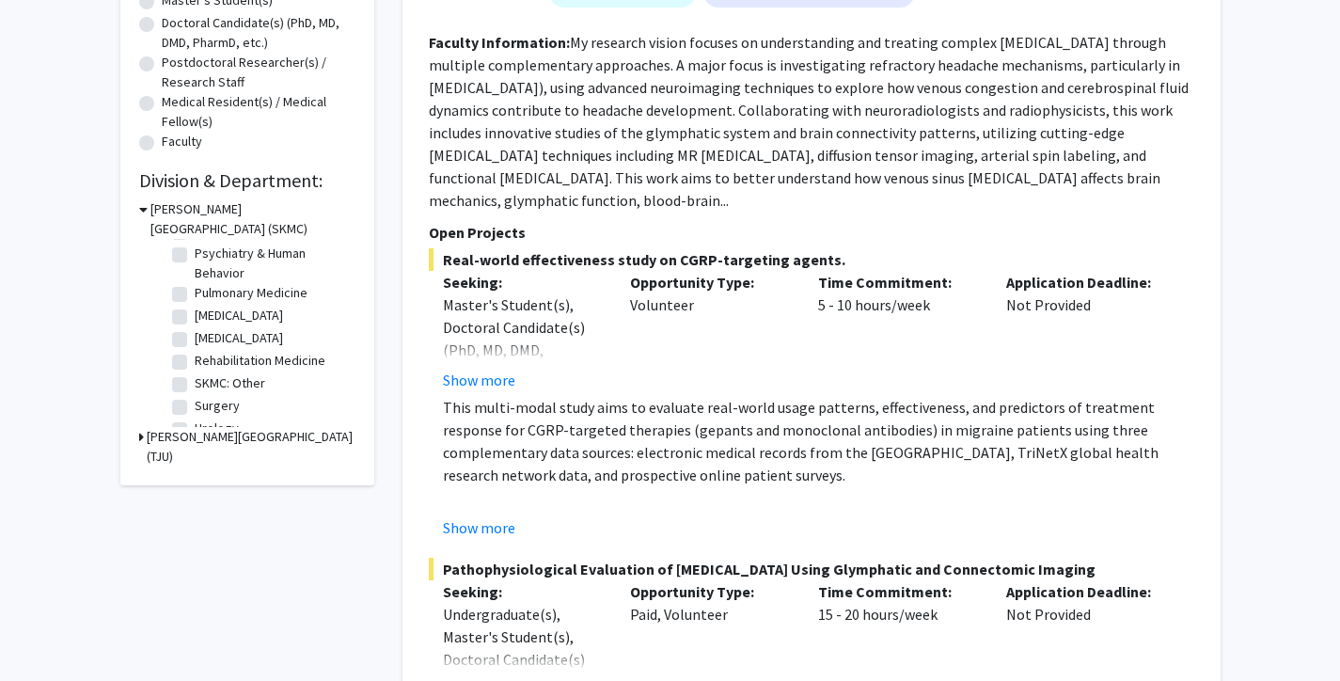
scroll to position [859, 0]
click at [195, 344] on label "Rehabilitation Medicine" at bounding box center [260, 342] width 131 height 20
click at [195, 344] on input "Rehabilitation Medicine" at bounding box center [201, 338] width 12 height 12
checkbox input "true"
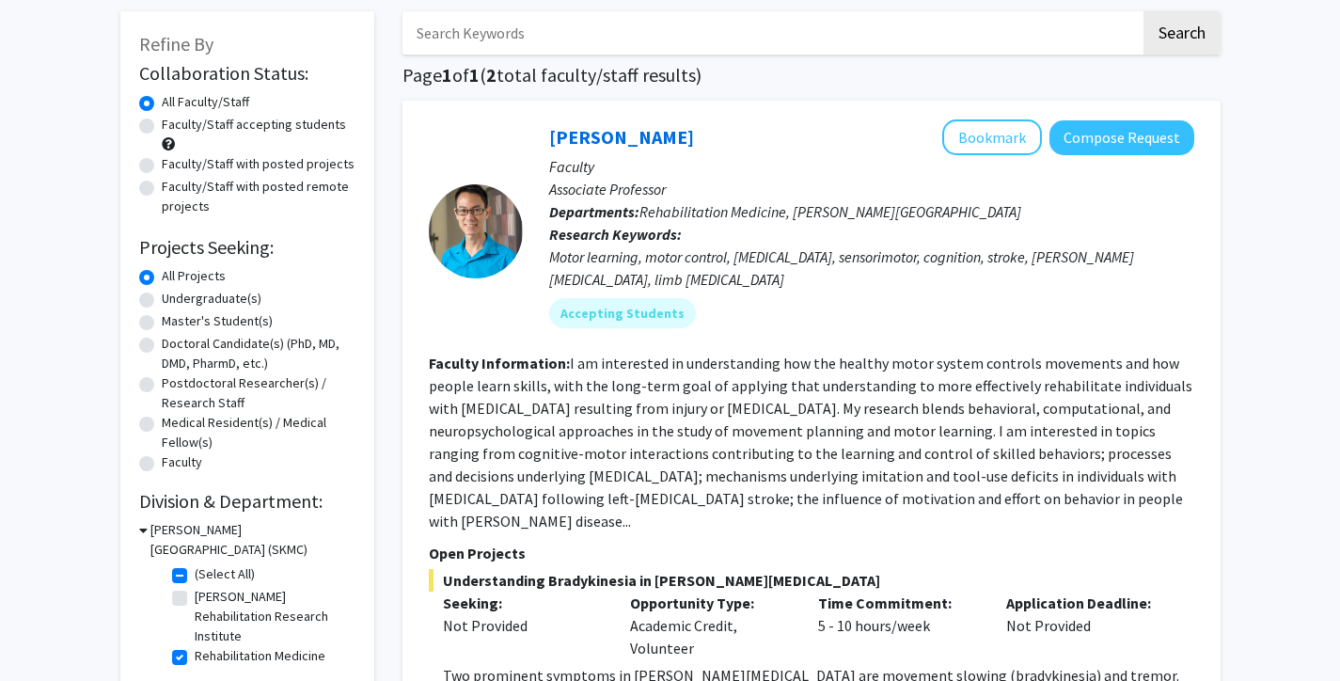
scroll to position [141, 0]
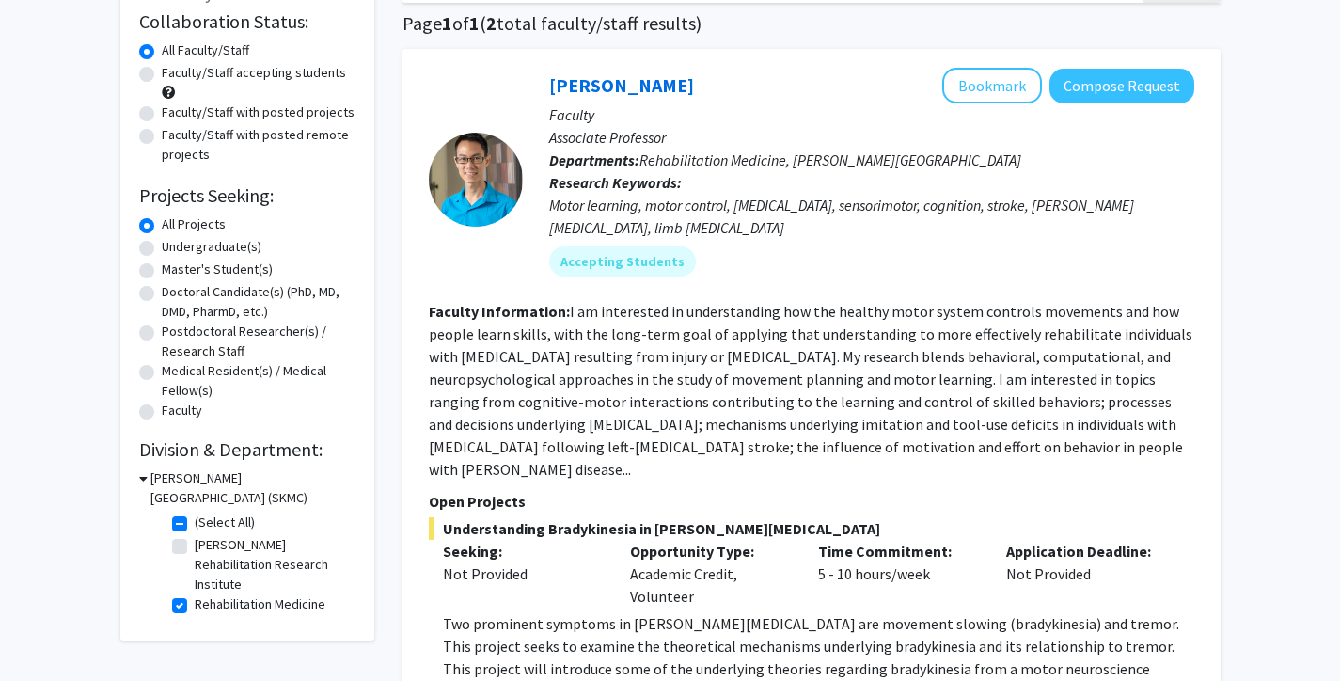
click at [195, 609] on label "Rehabilitation Medicine" at bounding box center [260, 604] width 131 height 20
click at [195, 606] on input "Rehabilitation Medicine" at bounding box center [201, 600] width 12 height 12
checkbox input "false"
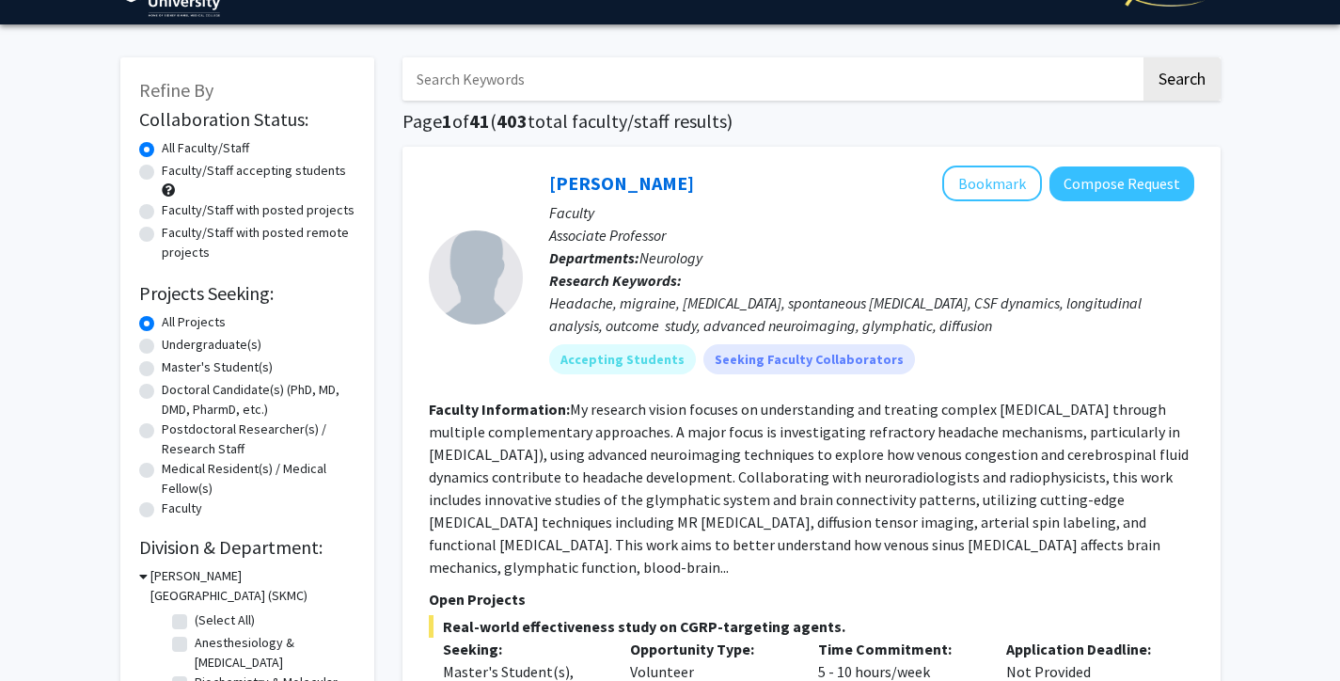
scroll to position [44, 0]
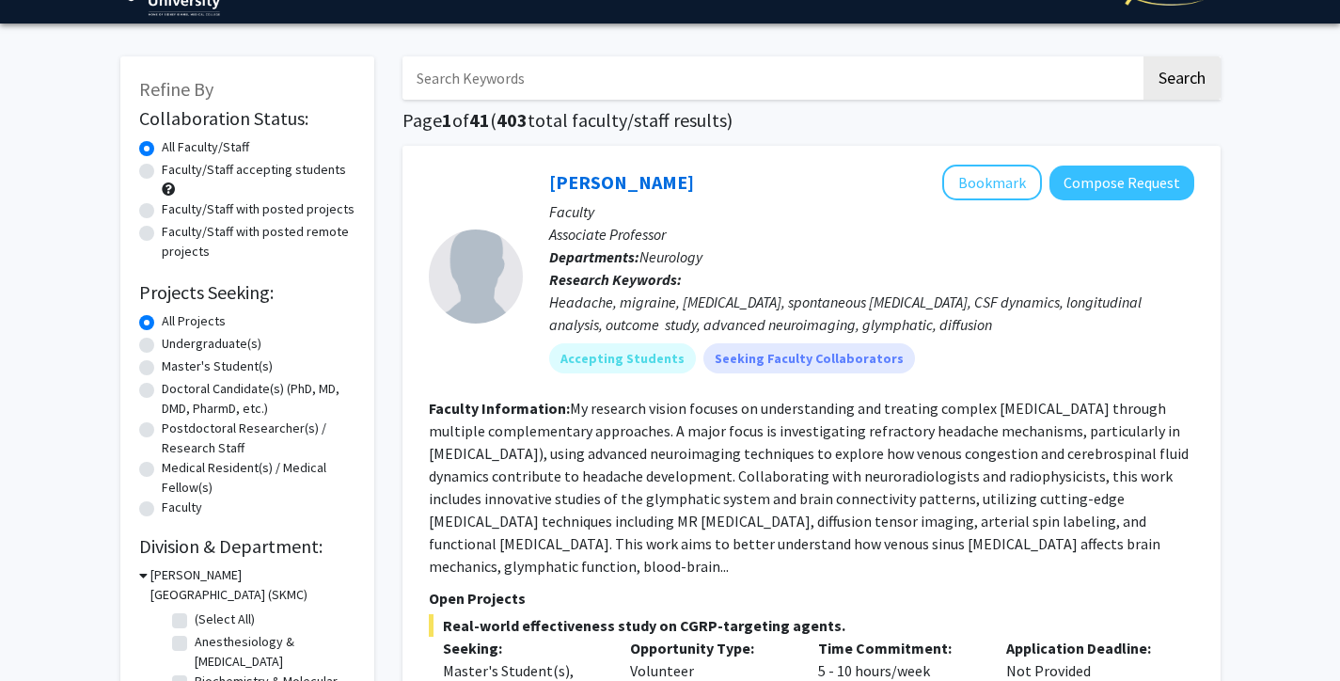
click at [162, 394] on label "Doctoral Candidate(s) (PhD, MD, DMD, PharmD, etc.)" at bounding box center [259, 398] width 194 height 39
click at [162, 391] on input "Doctoral Candidate(s) (PhD, MD, DMD, PharmD, etc.)" at bounding box center [168, 385] width 12 height 12
radio input "true"
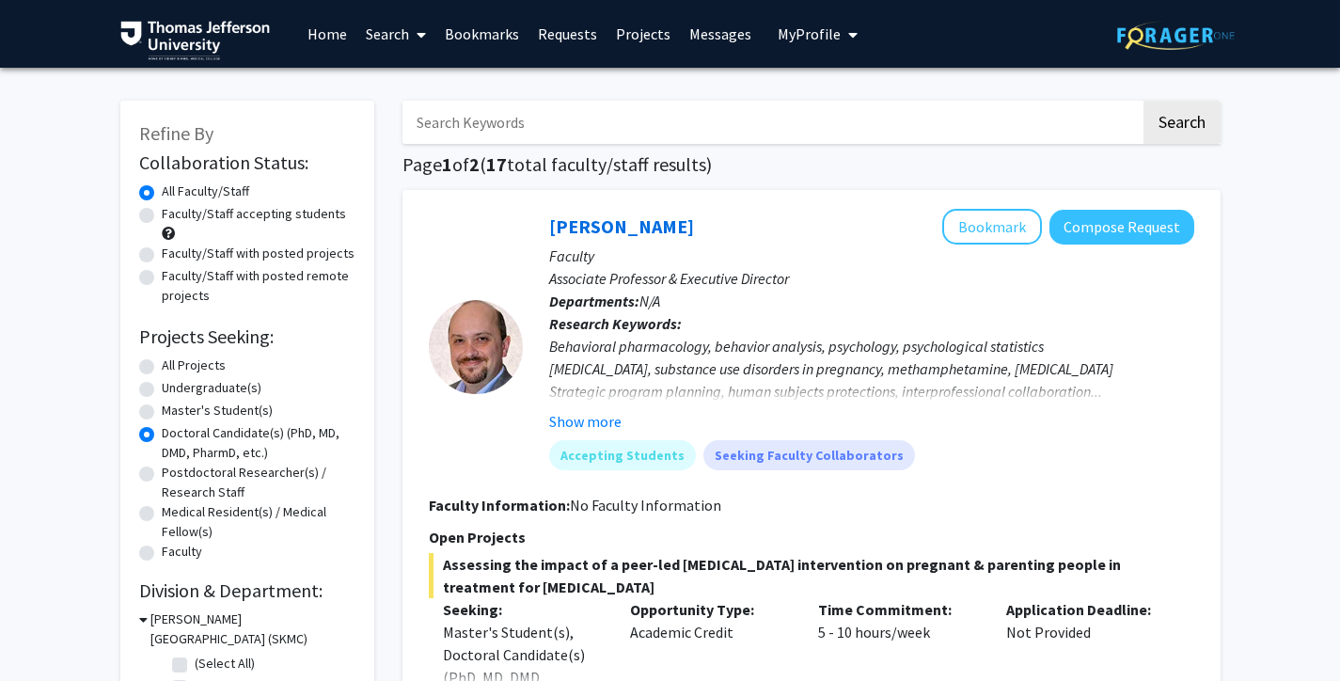
click at [162, 368] on label "All Projects" at bounding box center [194, 365] width 64 height 20
click at [162, 368] on input "All Projects" at bounding box center [168, 361] width 12 height 12
radio input "true"
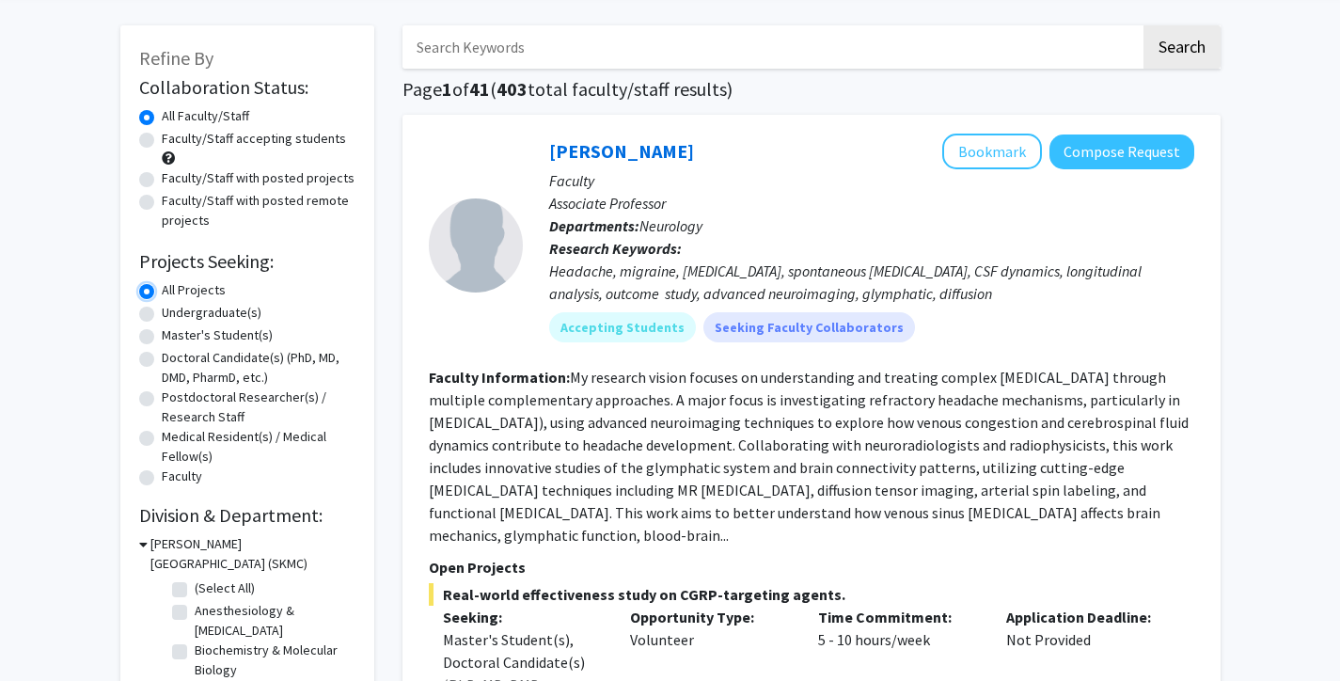
scroll to position [77, 0]
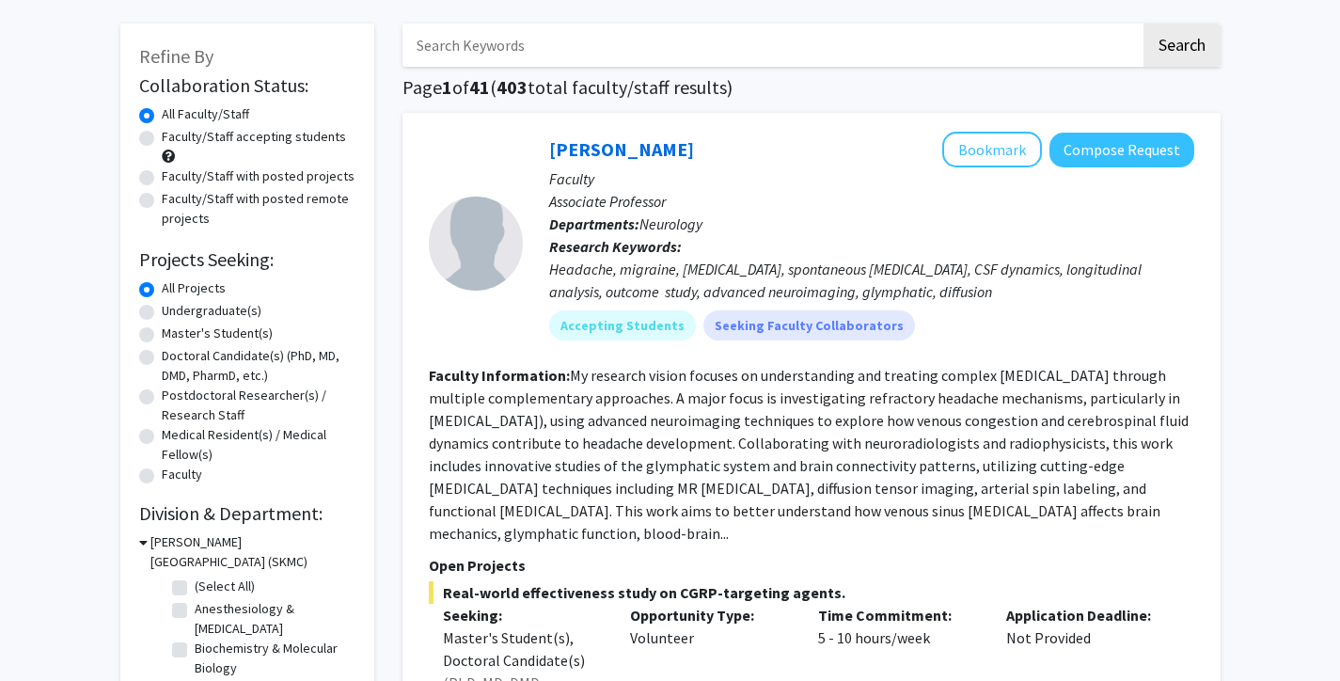
click at [162, 141] on label "Faculty/Staff accepting students" at bounding box center [254, 137] width 184 height 20
click at [162, 139] on input "Faculty/Staff accepting students" at bounding box center [168, 133] width 12 height 12
radio input "true"
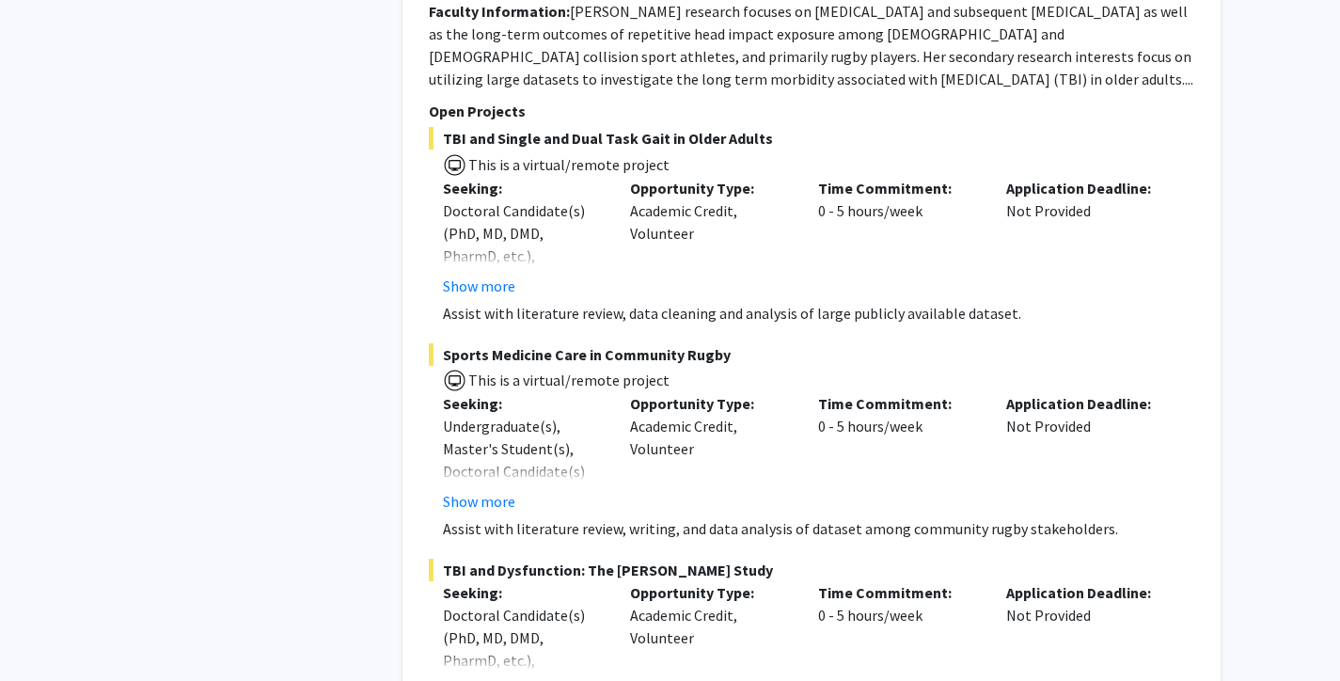
scroll to position [3836, 0]
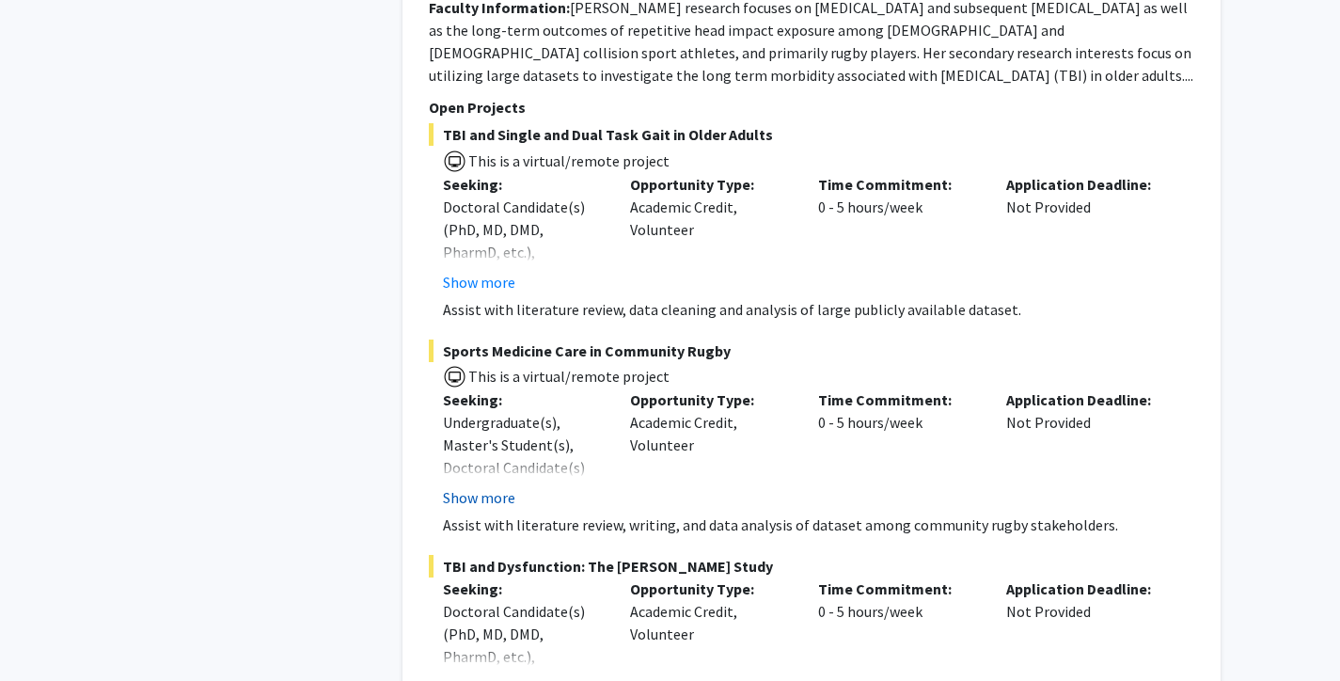
click at [495, 501] on button "Show more" at bounding box center [479, 497] width 72 height 23
